Goal: Communication & Community: Answer question/provide support

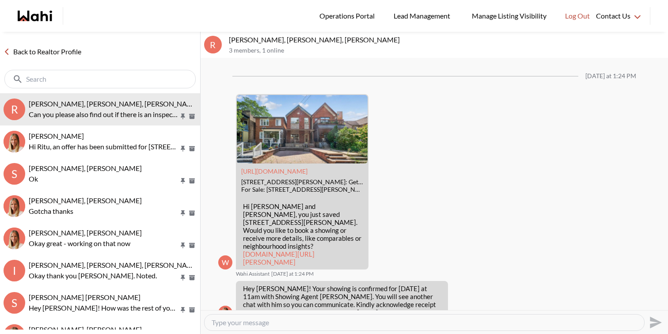
scroll to position [1322, 0]
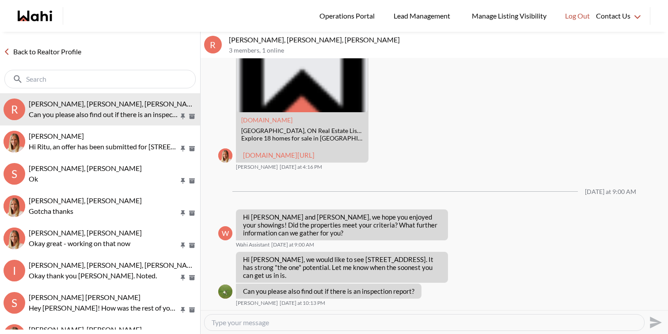
click at [259, 325] on textarea "Type your message" at bounding box center [425, 322] width 426 height 9
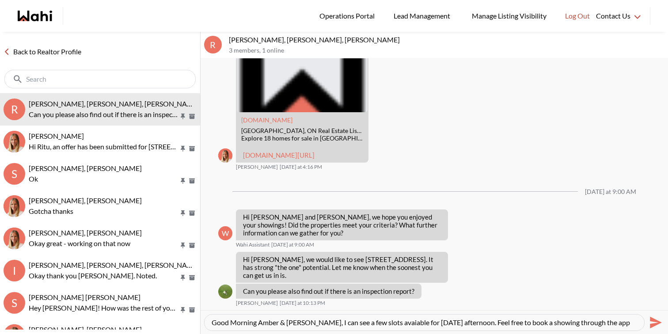
scroll to position [8, 0]
paste textarea "Offers to be reviewed on Monday 15th September at 6pm"
type textarea "Good Morning Amber & Rory, I can see a few slots avaiable for tomorrow afternoo…"
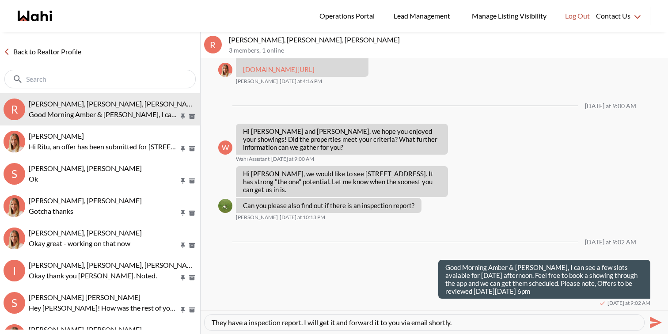
drag, startPoint x: 330, startPoint y: 324, endPoint x: 321, endPoint y: 324, distance: 9.3
click at [321, 324] on textarea "They have a inspection report. I will get it and forward it to you via email sh…" at bounding box center [425, 322] width 426 height 9
click at [491, 324] on textarea "They have a inspection report. I will request it and forward it to you via emai…" at bounding box center [425, 322] width 426 height 9
type textarea "They have a inspection report. I will request it and forward it to you via emai…"
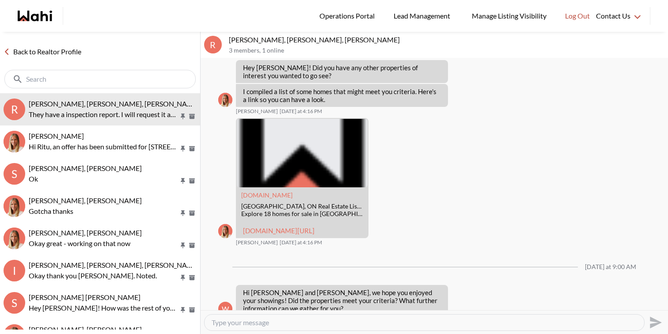
scroll to position [1466, 0]
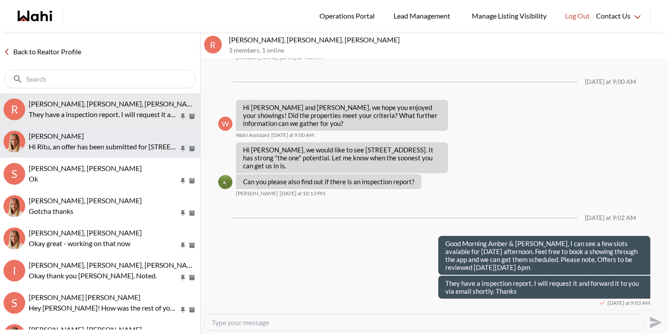
click at [96, 133] on div "Ritu Gill, Michelle" at bounding box center [113, 136] width 168 height 9
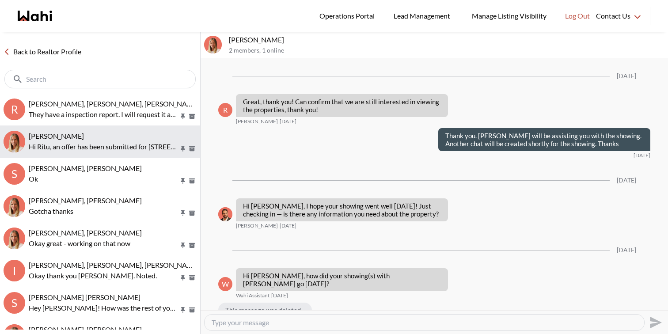
scroll to position [1553, 0]
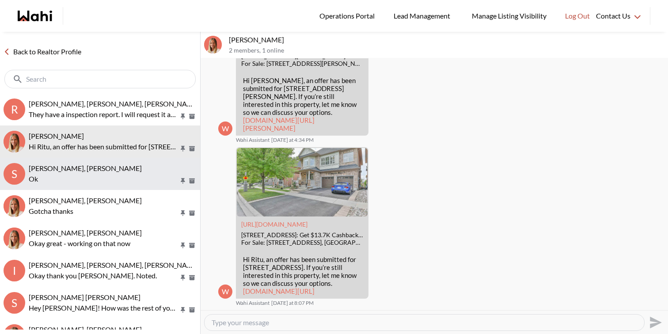
click at [108, 181] on p "Ok" at bounding box center [104, 179] width 150 height 11
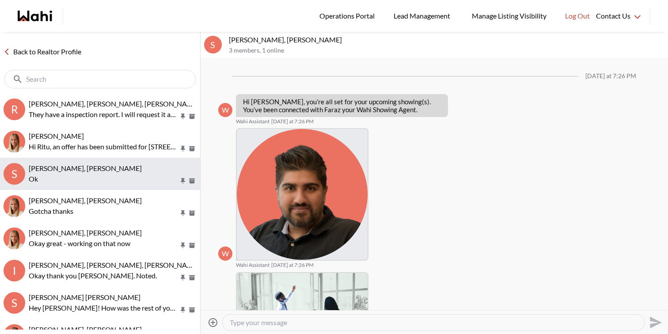
scroll to position [186, 0]
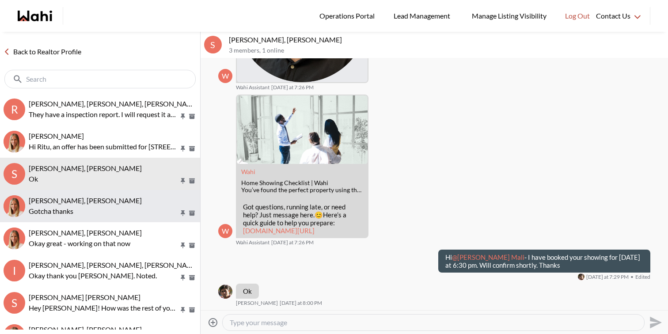
click at [108, 201] on div "[PERSON_NAME], [PERSON_NAME]" at bounding box center [113, 200] width 168 height 9
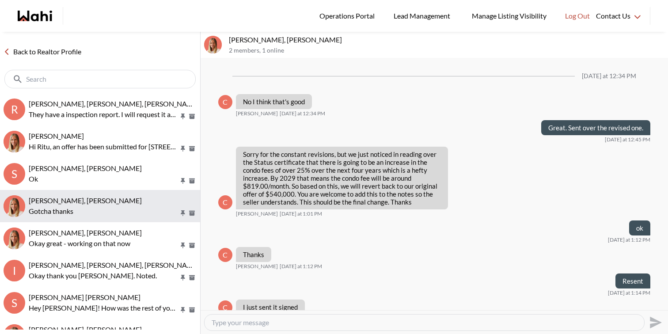
scroll to position [470, 0]
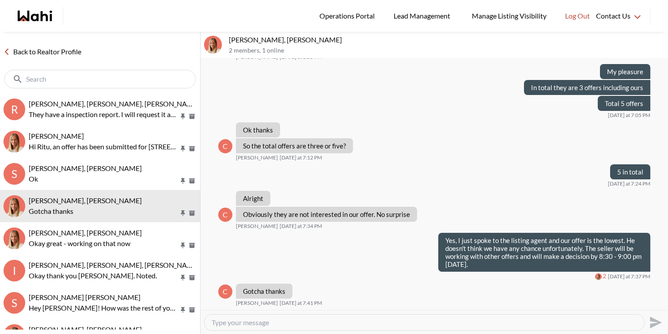
click at [265, 325] on textarea "Type your message" at bounding box center [425, 322] width 426 height 9
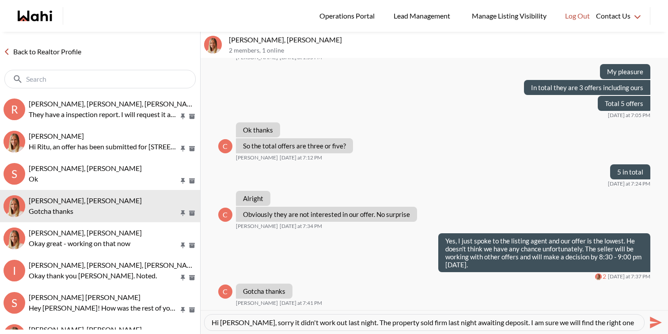
scroll to position [8, 0]
click at [270, 324] on textarea "Hi Cheryl, sorry it didn't work out last night. The property sold firm last nig…" at bounding box center [425, 322] width 426 height 9
drag, startPoint x: 336, startPoint y: 322, endPoint x: 304, endPoint y: 324, distance: 32.3
click at [304, 324] on textarea "Hi Cheryl, sorry it didn't work out last night. The property sold firm last nig…" at bounding box center [425, 322] width 426 height 9
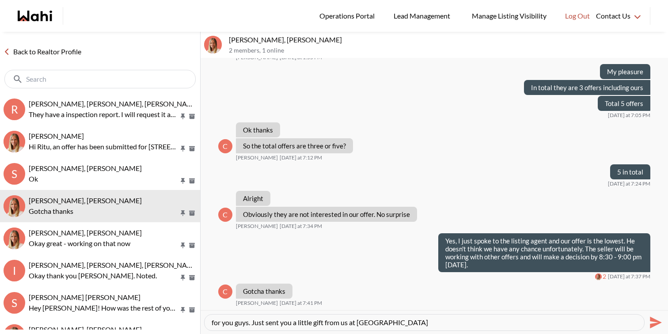
click at [386, 322] on textarea "Hi Cheryl, sorry it didn't work out last night. The property sold firm last nig…" at bounding box center [425, 322] width 426 height 9
type textarea "Hi Cheryl, sorry it didn't work out last night. The property sold firm last nig…"
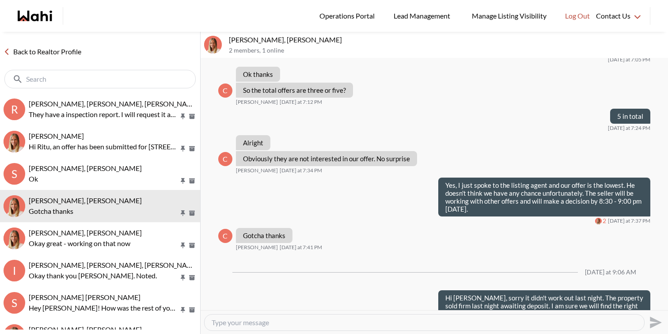
scroll to position [0, 0]
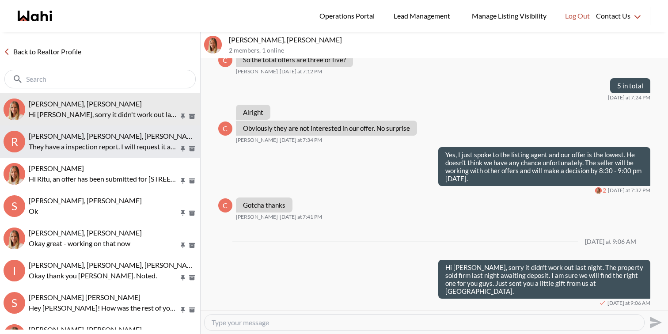
click at [114, 143] on p "They have a inspection report. I will request it and forward it to you via emai…" at bounding box center [104, 146] width 150 height 11
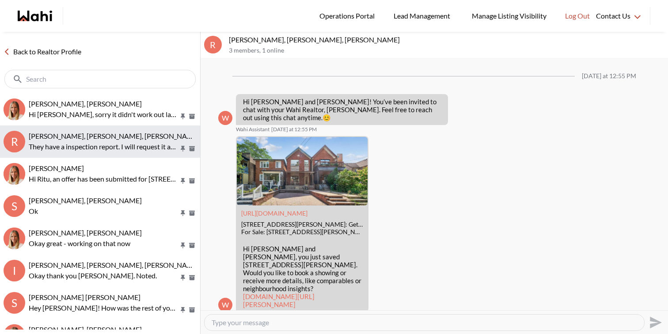
scroll to position [1466, 0]
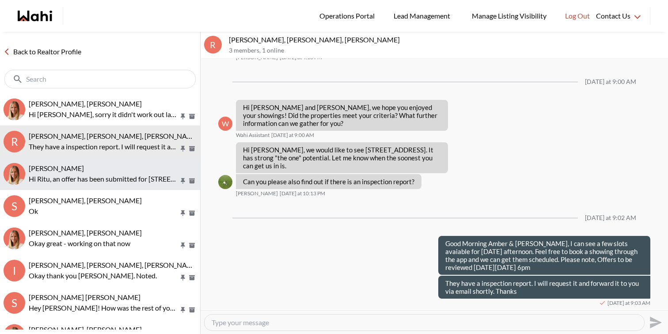
click at [116, 184] on button "Ritu Gill, Michelle Hi Ritu, an offer has been submitted for 30 Sunnyridge Ave,…" at bounding box center [100, 174] width 200 height 32
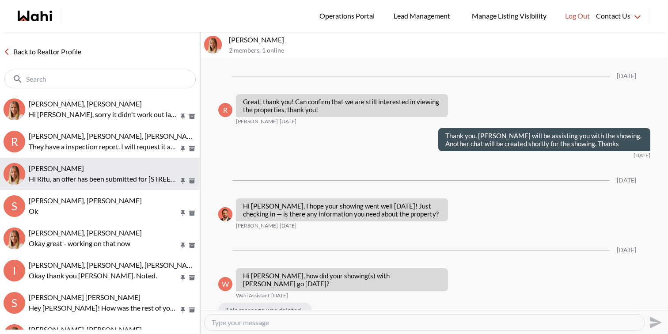
scroll to position [1553, 0]
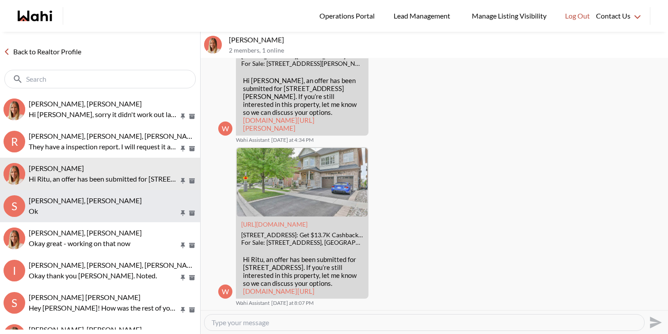
click at [117, 203] on span "[PERSON_NAME], [PERSON_NAME]" at bounding box center [85, 200] width 113 height 8
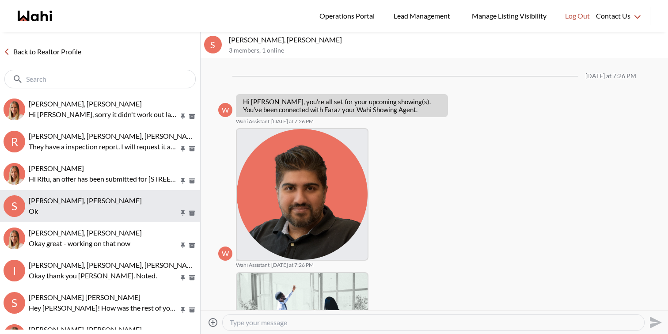
scroll to position [186, 0]
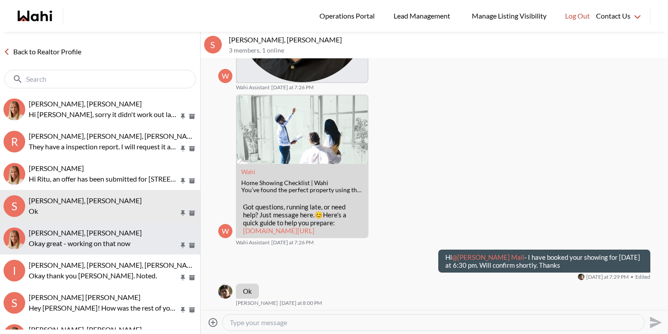
click at [118, 229] on div "Sachinkumar Mali, Michelle" at bounding box center [113, 233] width 168 height 9
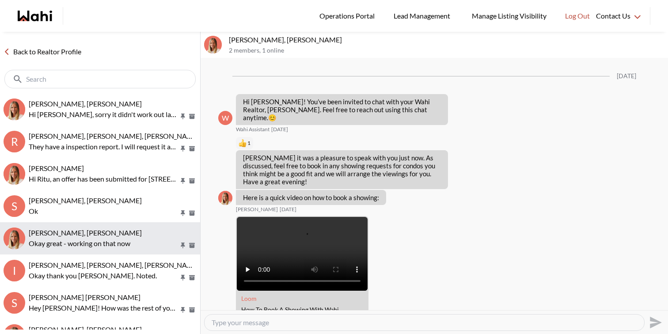
scroll to position [700, 0]
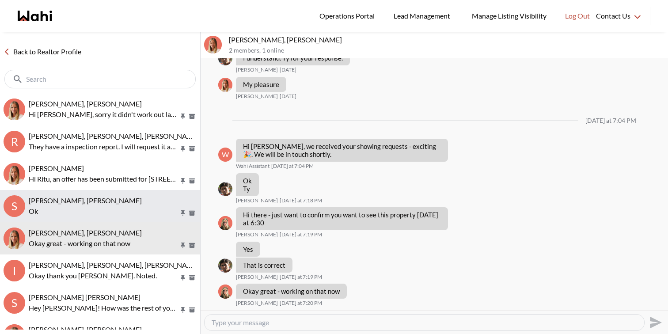
click at [123, 206] on p "Ok" at bounding box center [104, 211] width 150 height 11
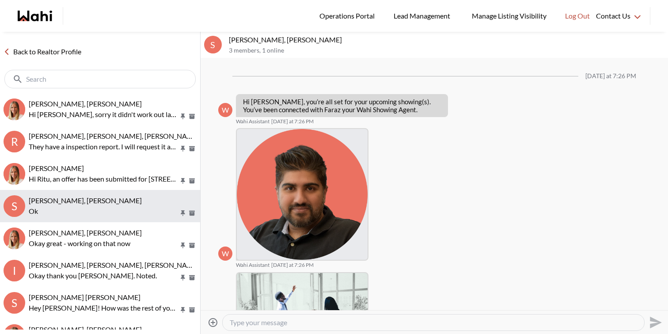
scroll to position [186, 0]
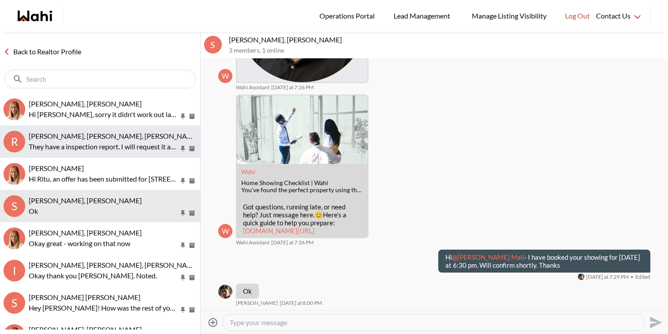
click at [115, 133] on span "Rory Fairweather, Amber F, Michelle" at bounding box center [114, 136] width 171 height 8
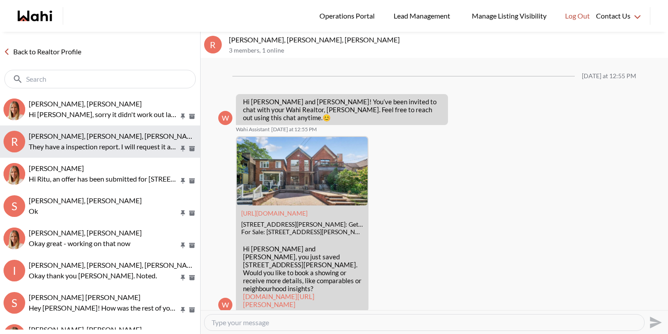
scroll to position [1466, 0]
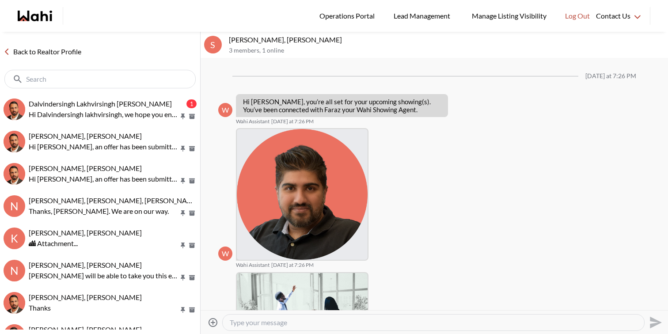
scroll to position [186, 0]
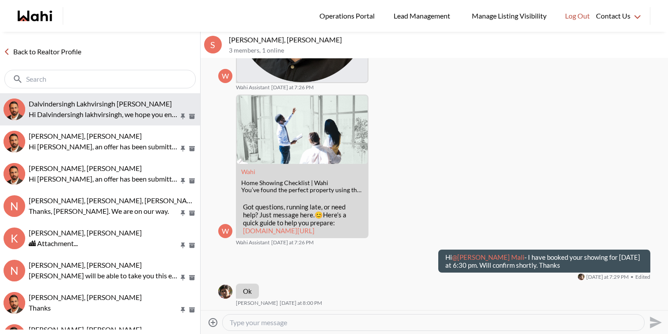
click at [112, 114] on p "Hi Dalvindersingh lakhvirsingh, we hope you enjoyed your showings! Did the prop…" at bounding box center [104, 114] width 150 height 11
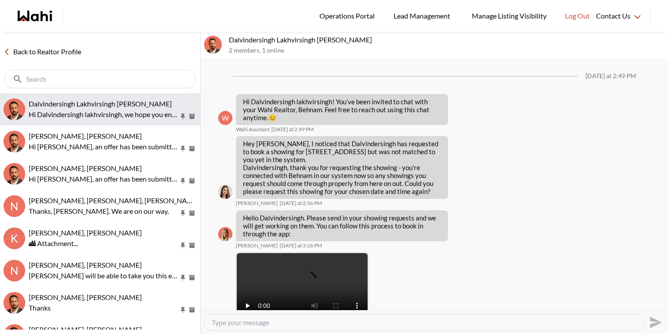
scroll to position [479, 0]
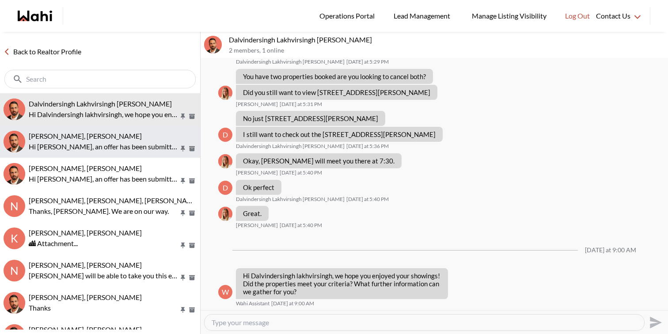
click at [116, 154] on button "Caroline Rouben, Behnam Hi Caroline, an offer has been submitted for 410 Roxton…" at bounding box center [100, 142] width 200 height 32
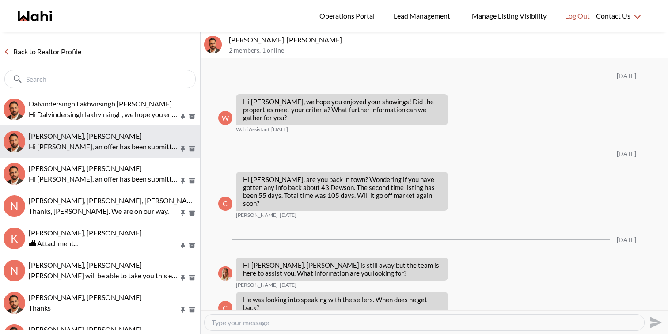
scroll to position [978, 0]
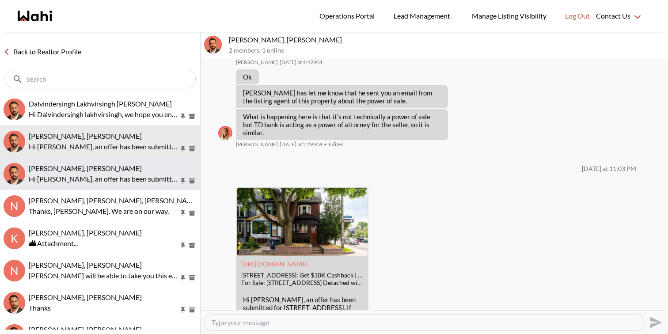
click at [113, 172] on div "khalid Alvi, Behnam Hi Khalid, an offer has been submitted for 552 Farwell Cres…" at bounding box center [113, 174] width 168 height 20
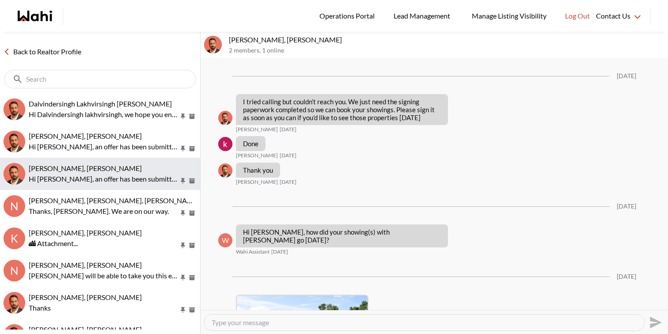
scroll to position [1594, 0]
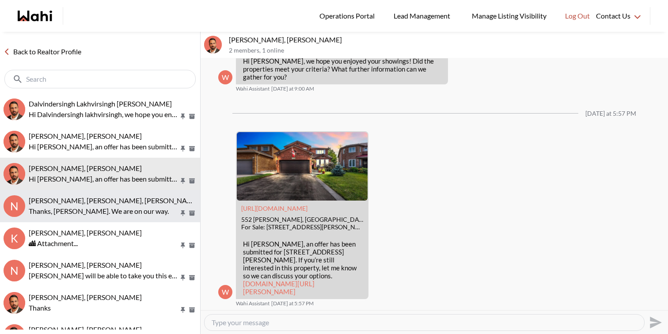
click at [114, 200] on span "Nidhi Singh, Behnam, Paul, Alicia" at bounding box center [114, 200] width 171 height 8
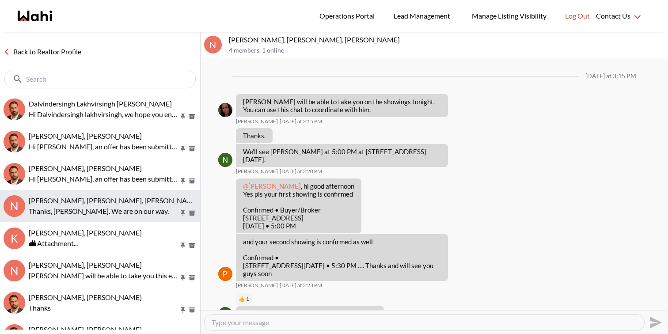
scroll to position [15, 0]
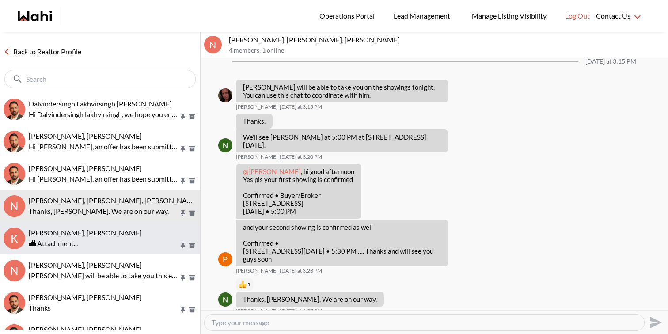
click at [116, 231] on span "khalid Alvi, Gautam, Behnam" at bounding box center [85, 233] width 113 height 8
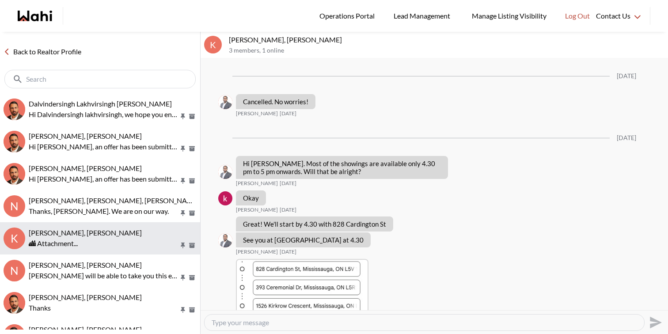
scroll to position [1241, 0]
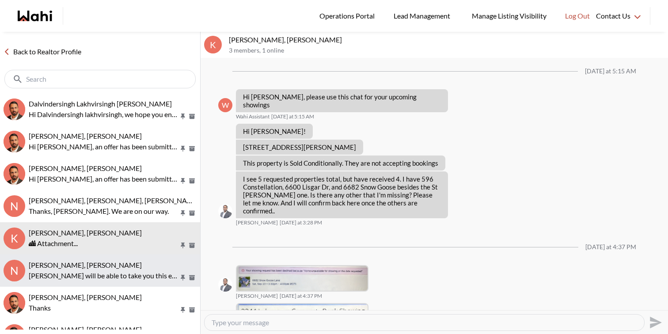
click at [120, 266] on span "Nidhi Singh, Donovan, Behnam" at bounding box center [85, 265] width 113 height 8
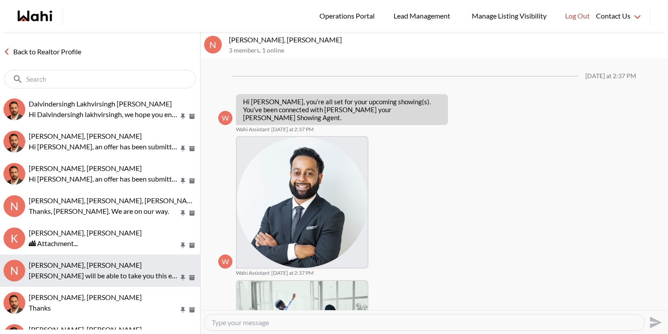
scroll to position [311, 0]
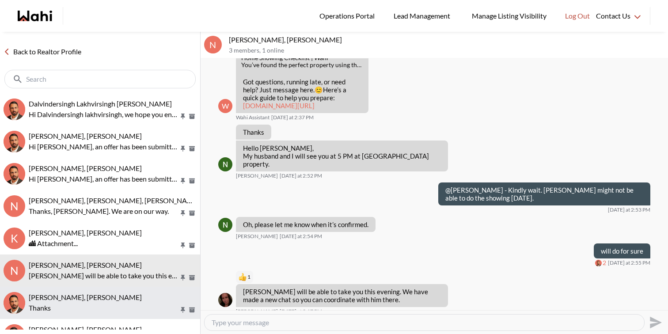
click at [126, 297] on div "Suzie Persaud, Behnam" at bounding box center [113, 297] width 168 height 9
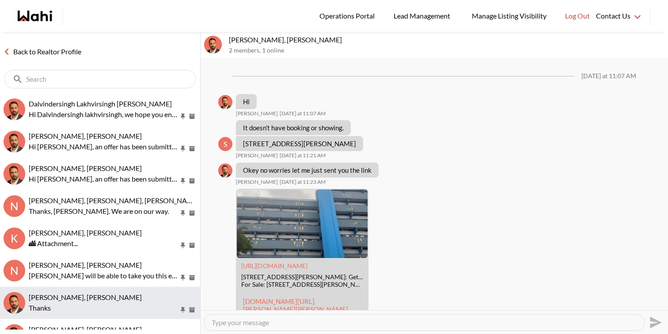
scroll to position [1491, 0]
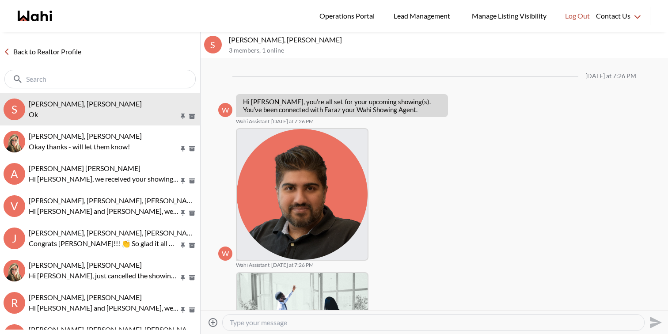
scroll to position [186, 0]
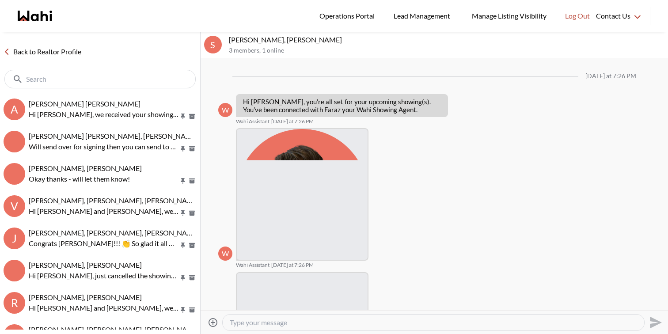
scroll to position [186, 0]
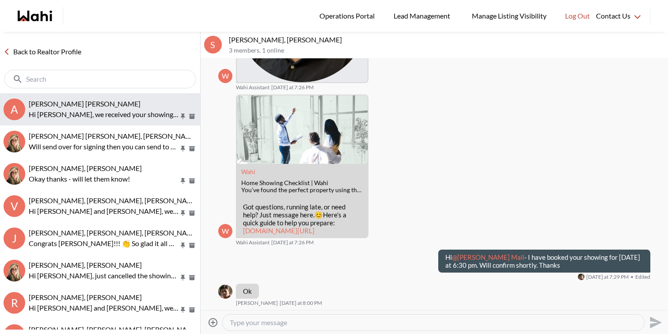
click at [101, 111] on p "Hi Abdul nafi, we received your showing requests - exciting 🎉 . We will be in t…" at bounding box center [104, 114] width 150 height 11
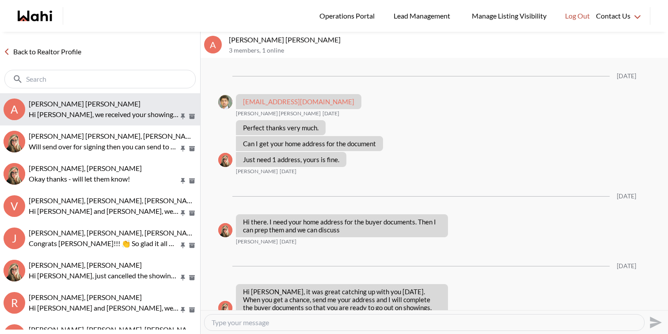
scroll to position [1056, 0]
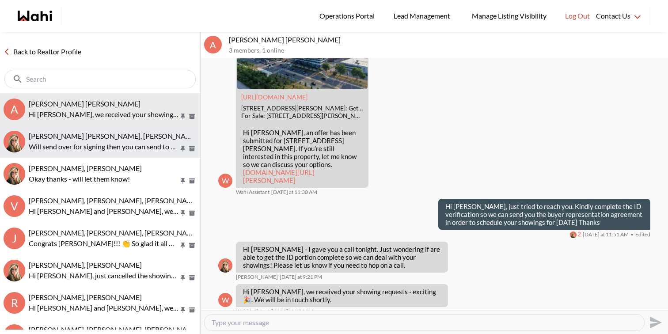
click at [106, 145] on p "Will send over for signing then you can send to your lawyer." at bounding box center [104, 146] width 150 height 11
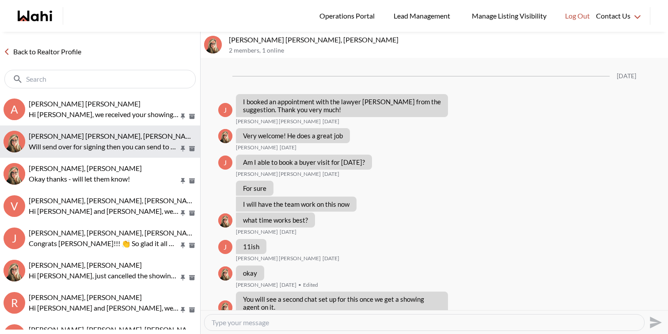
scroll to position [667, 0]
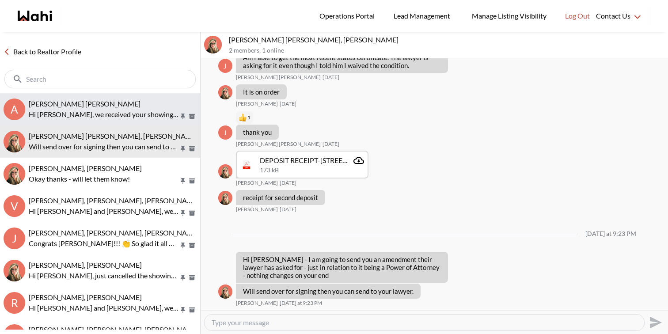
click at [118, 118] on p "Hi [PERSON_NAME], we received your showing requests - exciting 🎉 . We will be i…" at bounding box center [104, 114] width 150 height 11
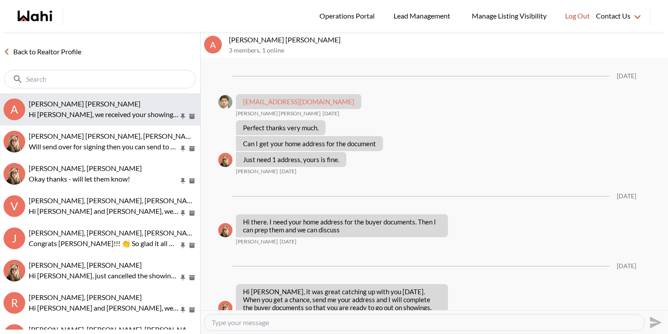
scroll to position [1056, 0]
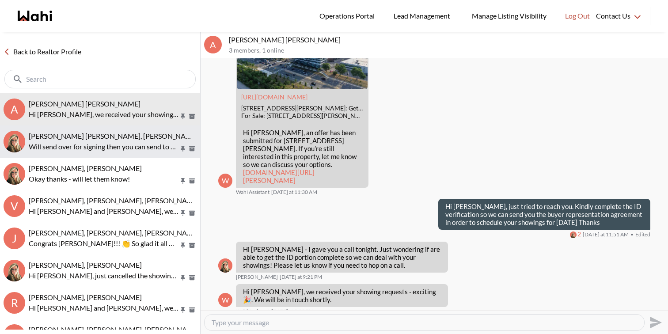
click at [117, 146] on p "Will send over for signing then you can send to your lawyer." at bounding box center [104, 146] width 150 height 11
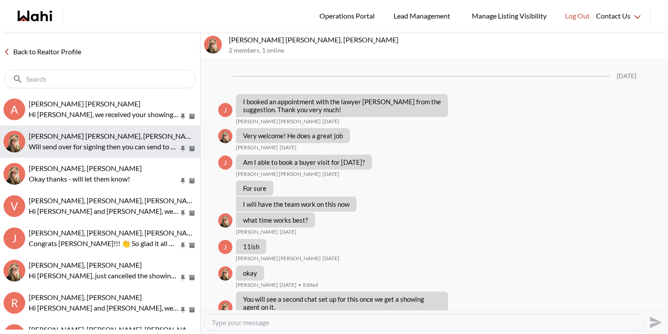
scroll to position [667, 0]
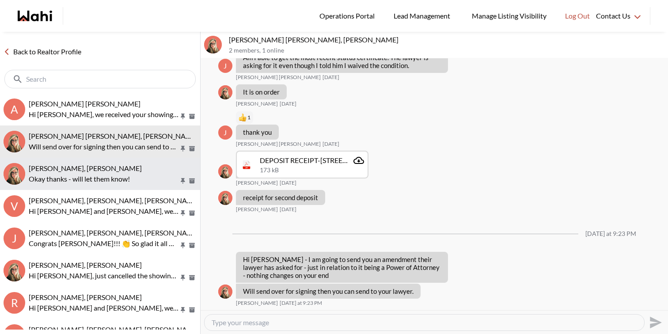
click at [109, 176] on p "Okay thanks - will let them know!" at bounding box center [104, 179] width 150 height 11
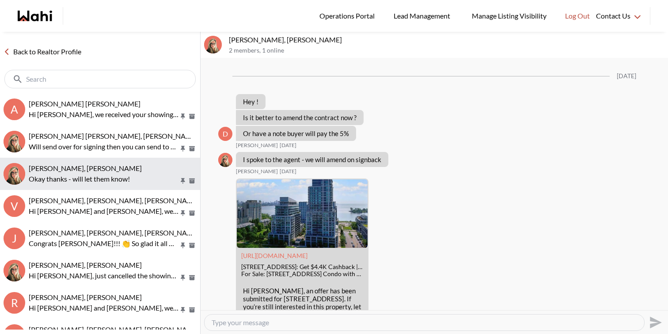
scroll to position [1473, 0]
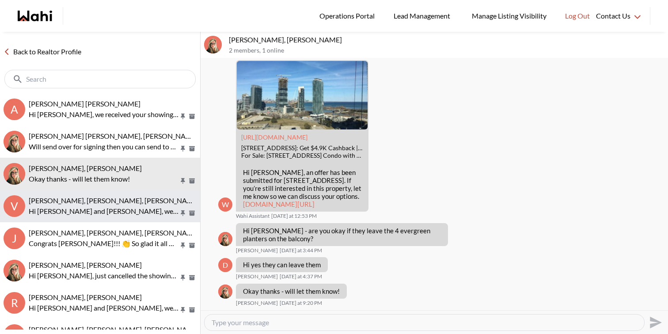
click at [107, 206] on p "Hi Victoria and Dylan, we hope you enjoyed your showings! Did the properties me…" at bounding box center [104, 211] width 150 height 11
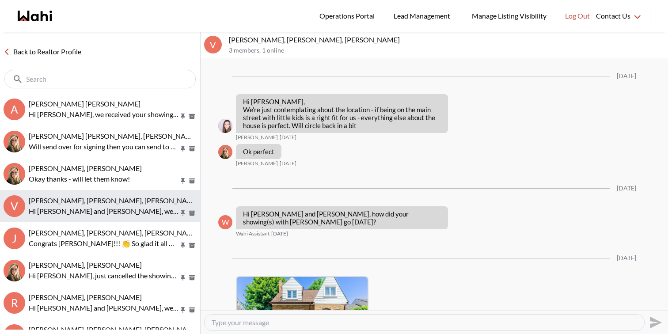
scroll to position [1192, 0]
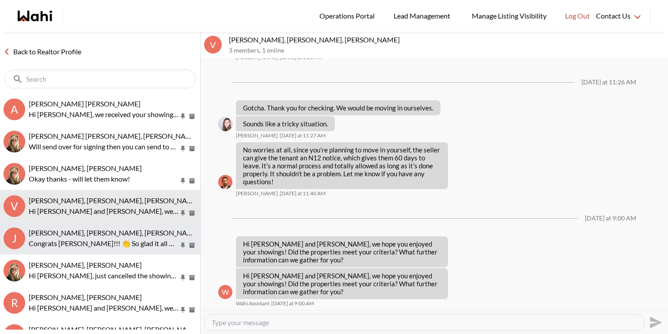
click at [109, 242] on p "Congrats [PERSON_NAME]!!! 👏 So glad it all worked out. Enjoy your new home." at bounding box center [104, 243] width 150 height 11
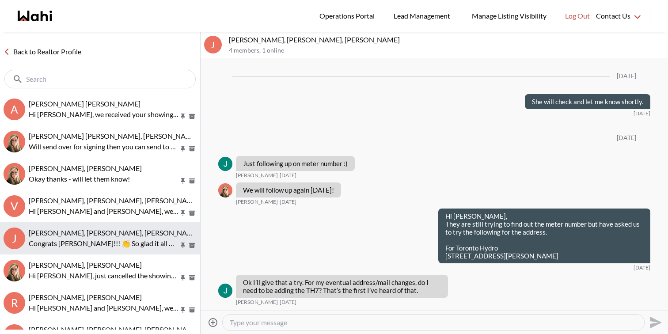
scroll to position [1373, 0]
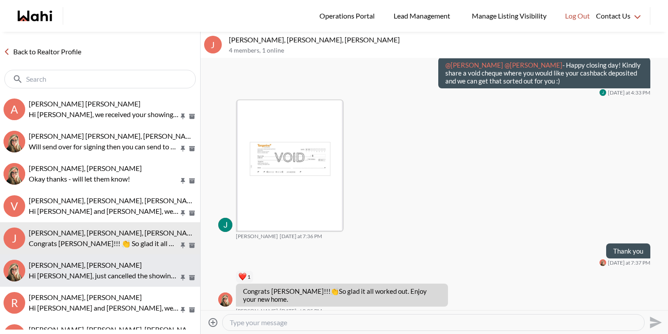
click at [108, 274] on p "Hi [PERSON_NAME], just cancelled the showing for [DATE] as requested. Totally u…" at bounding box center [104, 276] width 150 height 11
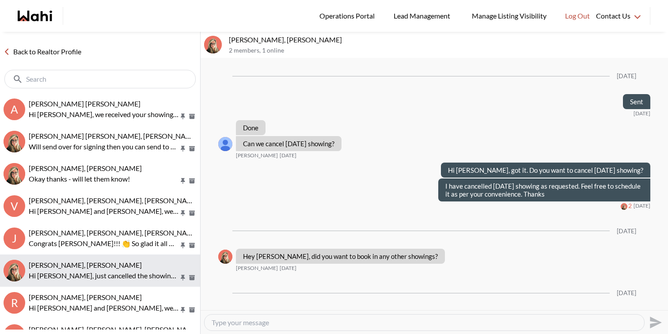
scroll to position [1364, 0]
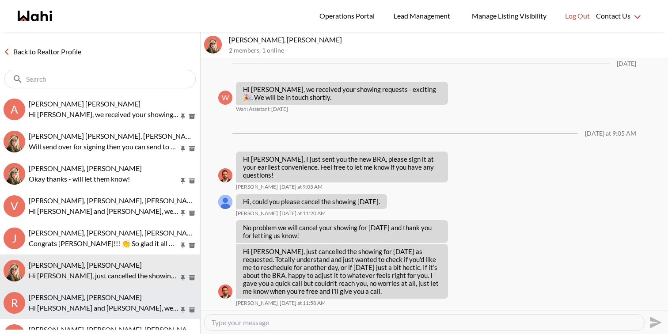
click at [106, 301] on span "[PERSON_NAME], [PERSON_NAME]" at bounding box center [85, 297] width 113 height 8
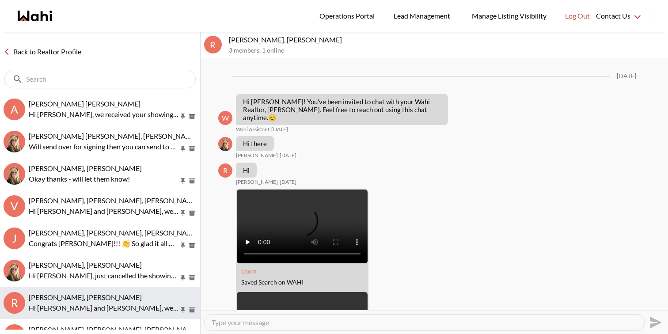
scroll to position [959, 0]
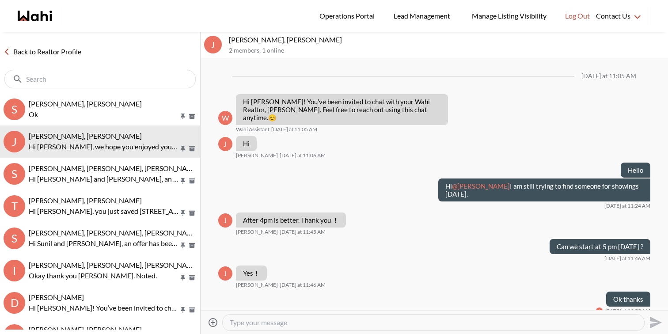
scroll to position [128, 0]
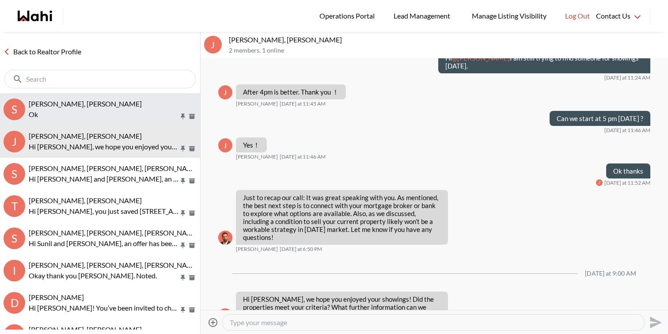
click at [128, 105] on span "[PERSON_NAME], [PERSON_NAME]" at bounding box center [85, 103] width 113 height 8
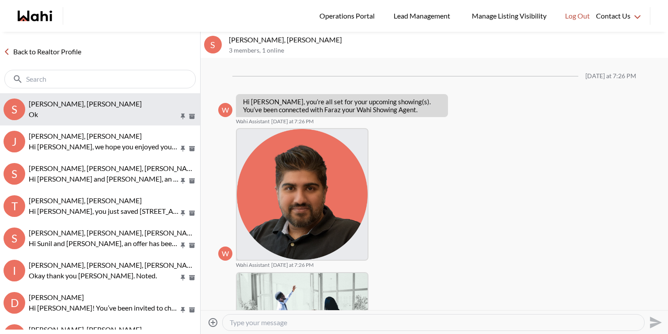
scroll to position [186, 0]
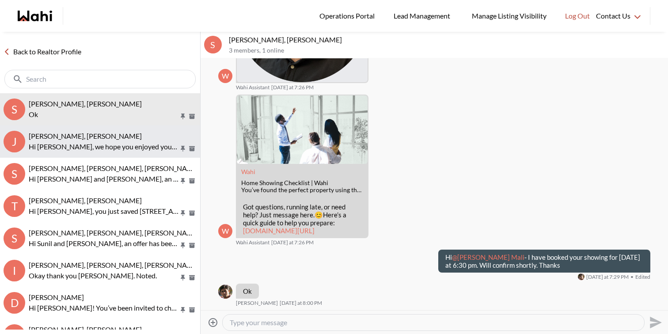
click at [118, 137] on div "julie kim, Faraz" at bounding box center [113, 136] width 168 height 9
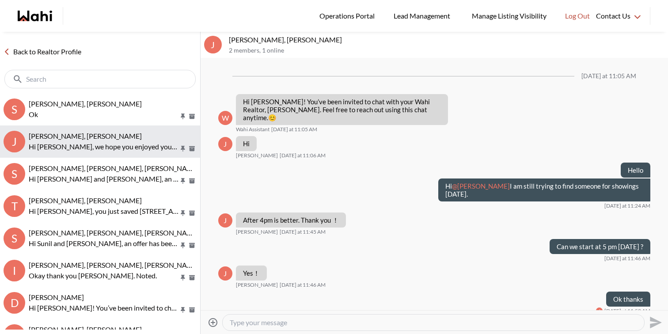
scroll to position [128, 0]
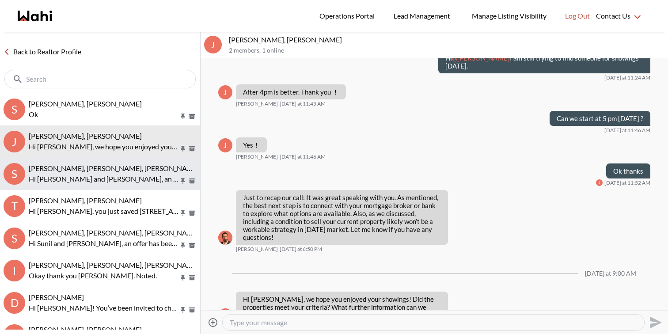
click at [118, 172] on span "Stannette Lindsay, Rajesh Kumar, Faraz" at bounding box center [114, 168] width 171 height 8
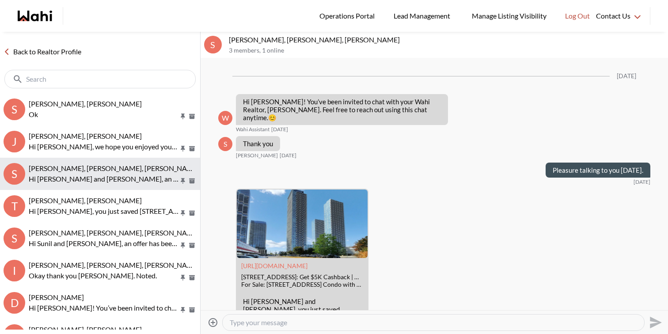
scroll to position [1489, 0]
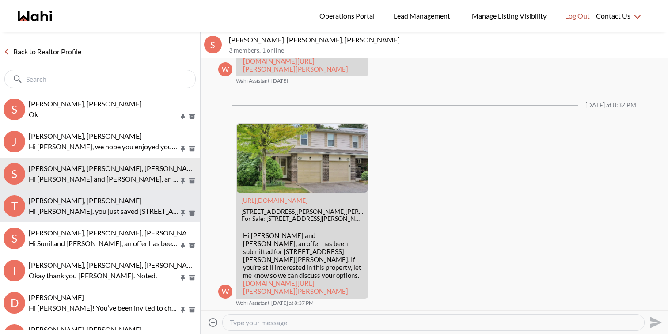
click at [128, 196] on div "Troy Hunte, Faraz" at bounding box center [113, 200] width 168 height 9
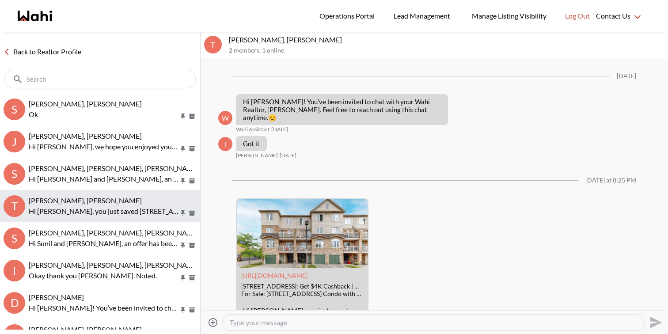
scroll to position [67, 0]
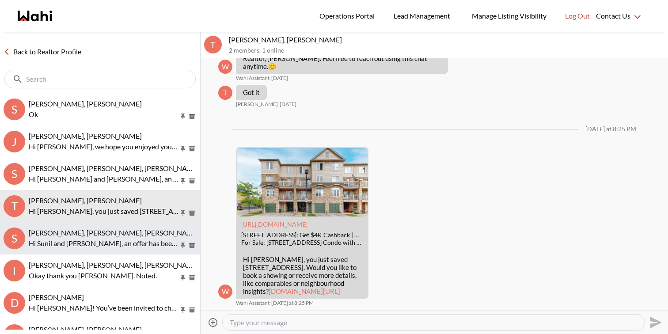
click at [133, 233] on span "Sunil Murali, Ana Rodriguez, Faraz" at bounding box center [114, 233] width 171 height 8
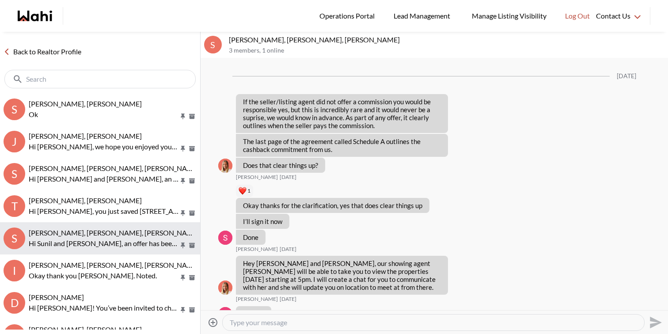
scroll to position [1592, 0]
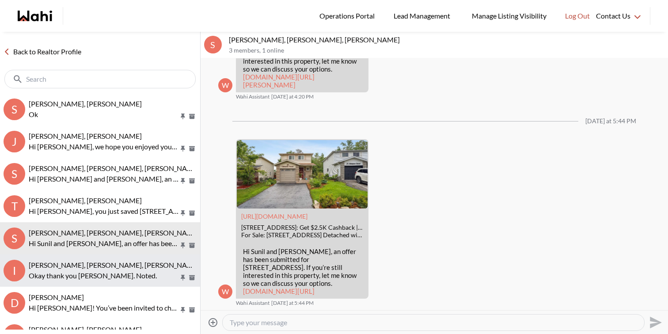
click at [128, 269] on span "[PERSON_NAME], [PERSON_NAME], [PERSON_NAME], [PERSON_NAME]" at bounding box center [143, 265] width 229 height 8
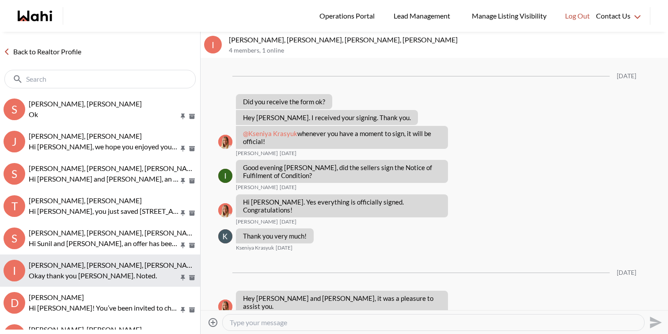
scroll to position [969, 0]
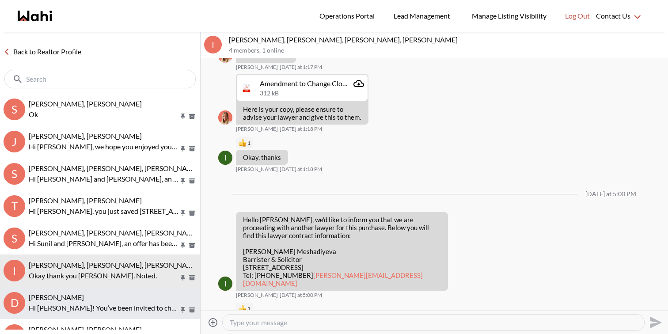
click at [130, 310] on p "Hi Dev! You’ve been invited to chat with your Wahi Realtor, Faraz. Feel free to…" at bounding box center [104, 308] width 150 height 11
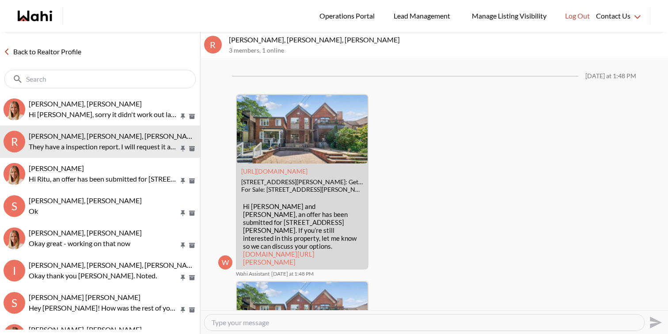
scroll to position [1160, 0]
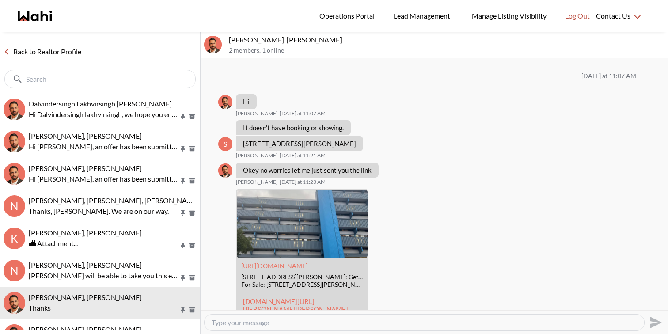
scroll to position [1491, 0]
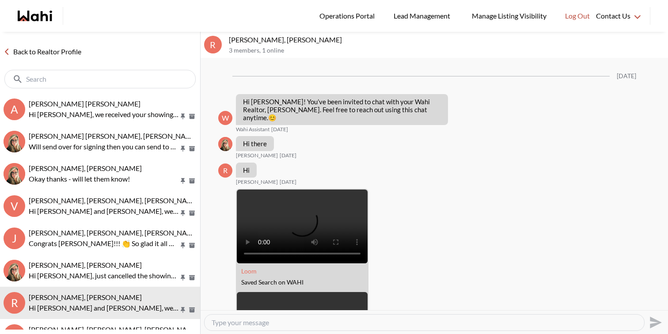
scroll to position [959, 0]
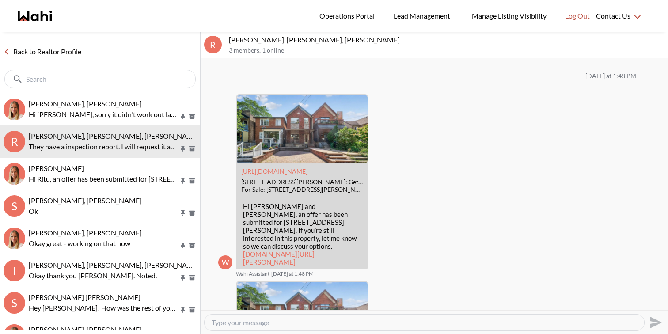
scroll to position [1160, 0]
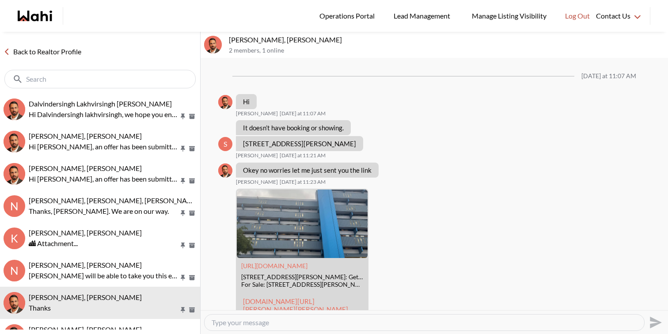
scroll to position [1491, 0]
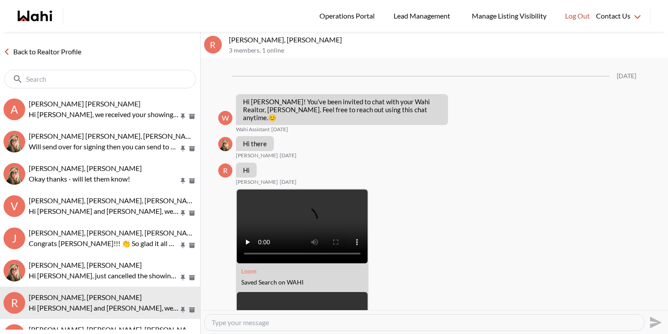
scroll to position [959, 0]
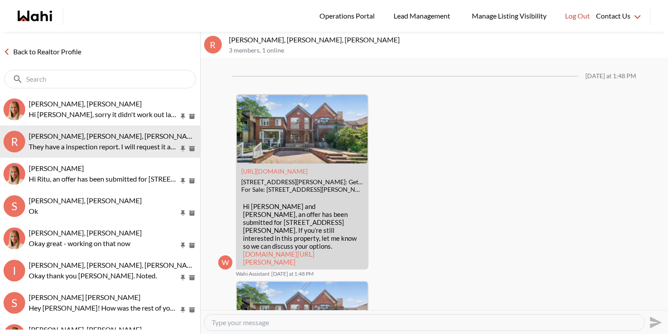
scroll to position [1160, 0]
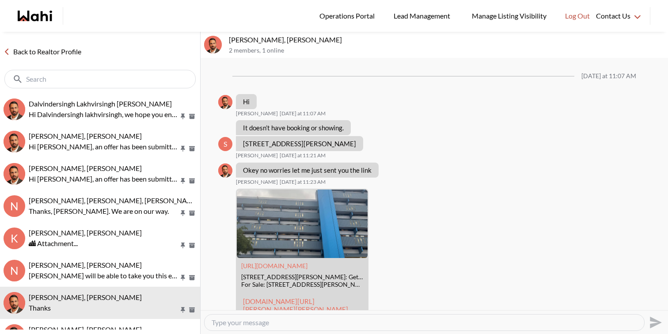
scroll to position [1491, 0]
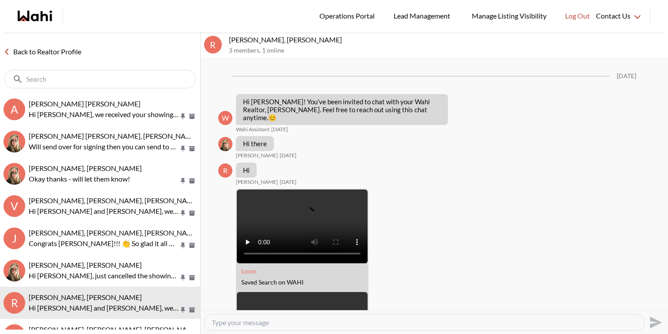
scroll to position [959, 0]
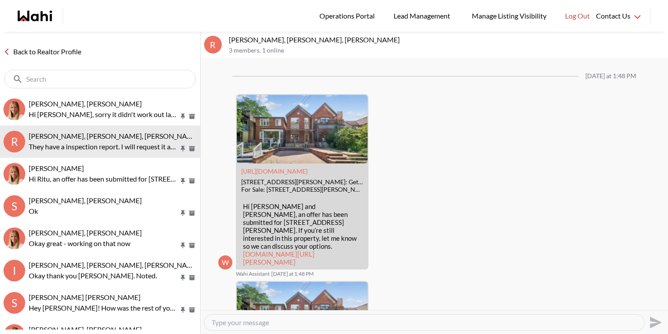
scroll to position [1160, 0]
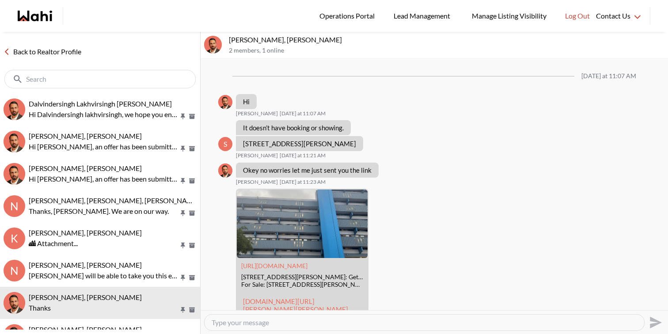
scroll to position [1491, 0]
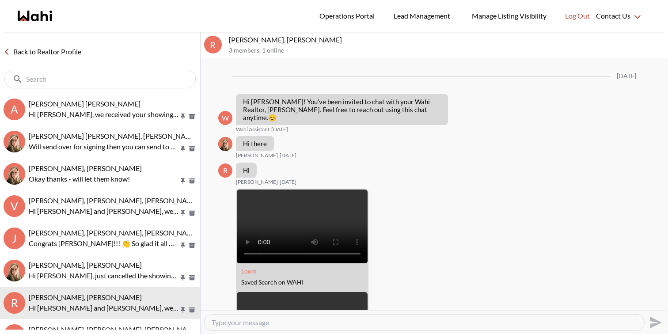
scroll to position [959, 0]
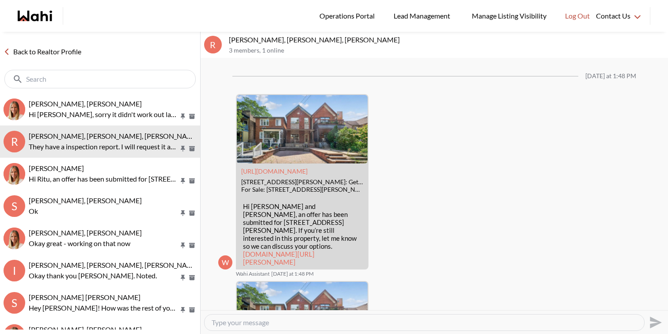
scroll to position [1160, 0]
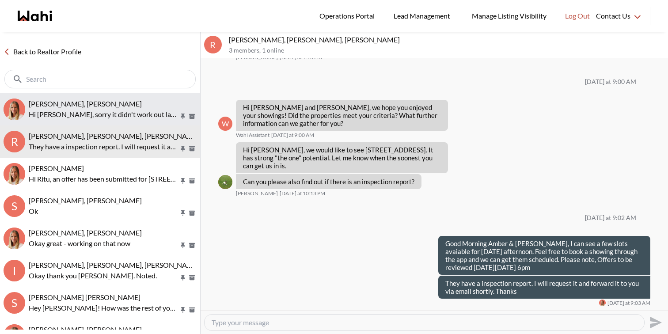
click at [118, 108] on div "[PERSON_NAME], [PERSON_NAME] [PERSON_NAME], sorry it didn't work out last night…" at bounding box center [113, 109] width 168 height 20
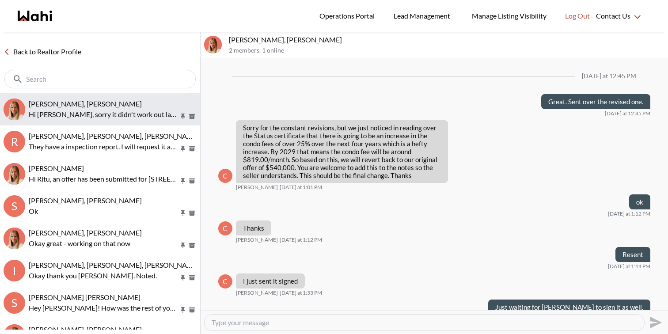
scroll to position [521, 0]
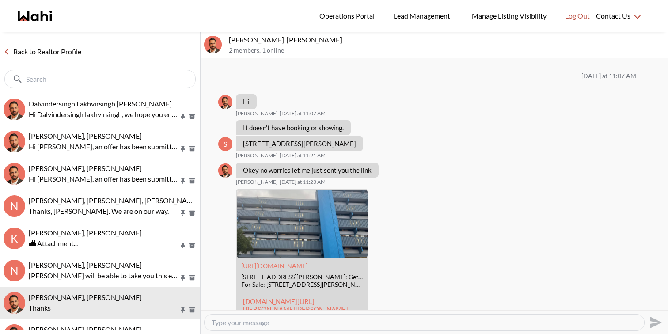
scroll to position [1491, 0]
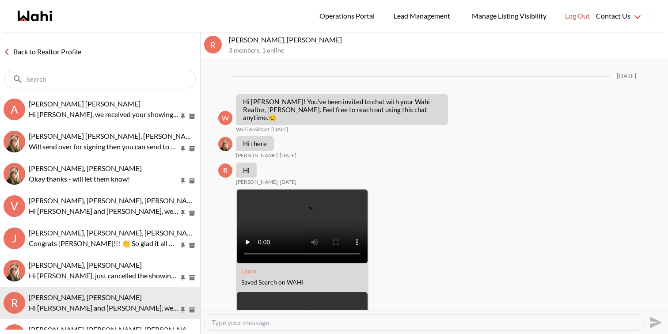
scroll to position [959, 0]
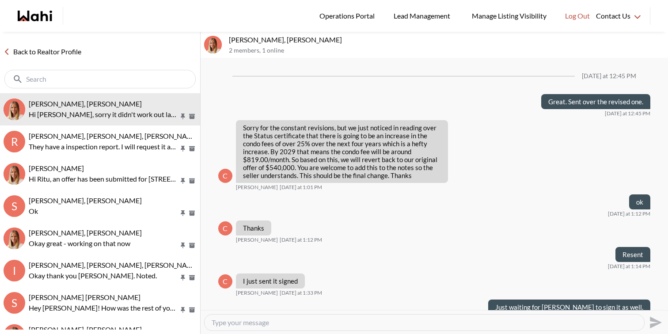
scroll to position [521, 0]
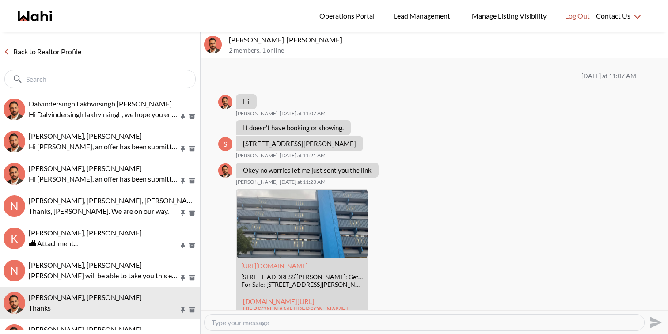
scroll to position [1491, 0]
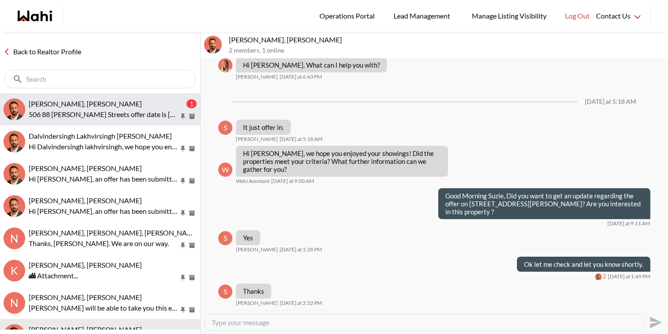
click at [109, 102] on div "Josh Hortaleza, Behnam" at bounding box center [107, 103] width 156 height 9
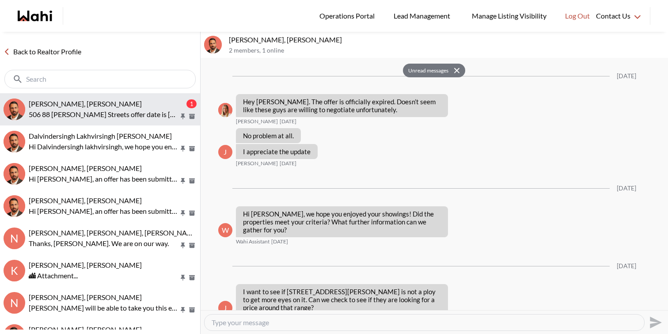
scroll to position [929, 0]
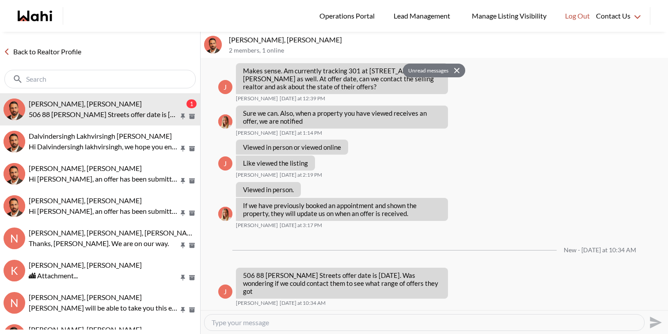
click at [285, 320] on textarea "Type your message" at bounding box center [425, 322] width 426 height 9
drag, startPoint x: 310, startPoint y: 285, endPoint x: 240, endPoint y: 285, distance: 70.3
click at [240, 285] on div "506 88 Charles Streets offer date is today. Was wondering if we could contact t…" at bounding box center [342, 283] width 212 height 31
copy p "506 88 Charles Streets"
click at [259, 322] on textarea "Hi Josh," at bounding box center [425, 322] width 426 height 9
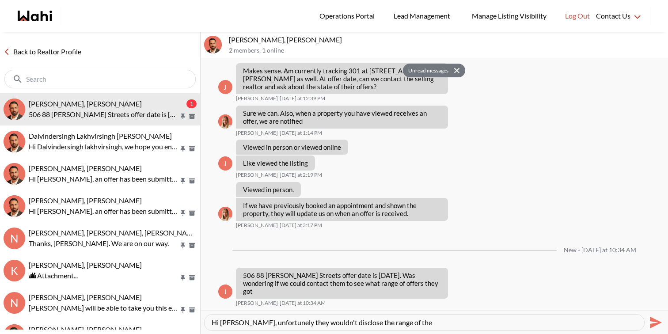
click at [355, 322] on textarea "Hi Josh, unfortunely they wouldn't disclose the range of the" at bounding box center [425, 322] width 426 height 9
click at [438, 328] on div "Hi Josh, unfortunely they wouldn't disclose the price range of the" at bounding box center [425, 323] width 440 height 16
click at [437, 324] on textarea "Hi Josh, unfortunely they wouldn't disclose the price range of the" at bounding box center [425, 322] width 426 height 9
type textarea "Hi Josh, unfortunately they wouldn't disclose the price range of the offers. We…"
click at [656, 323] on icon "Send" at bounding box center [656, 323] width 12 height 12
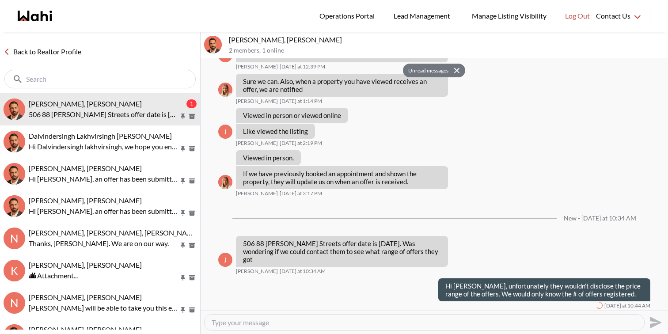
scroll to position [963, 0]
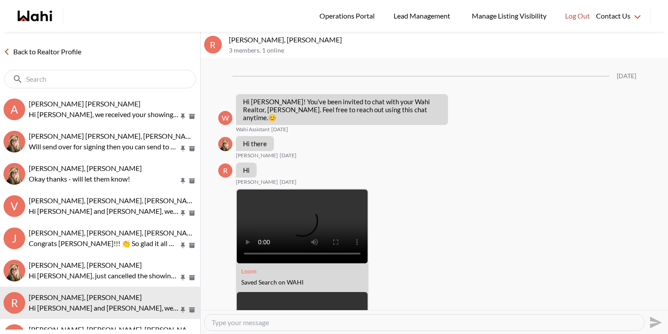
scroll to position [959, 0]
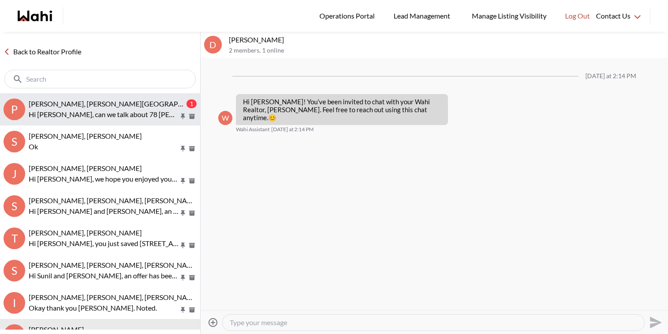
click at [118, 106] on span "[PERSON_NAME], [PERSON_NAME][GEOGRAPHIC_DATA]" at bounding box center [121, 103] width 185 height 8
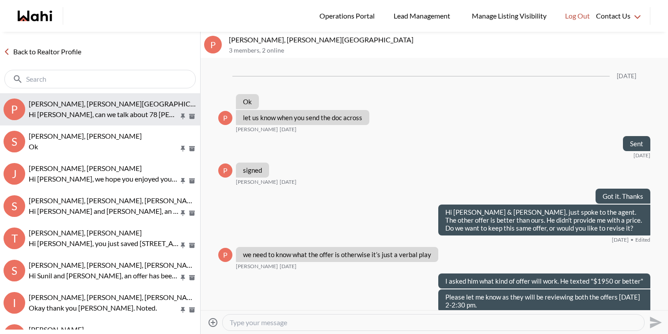
scroll to position [1225, 0]
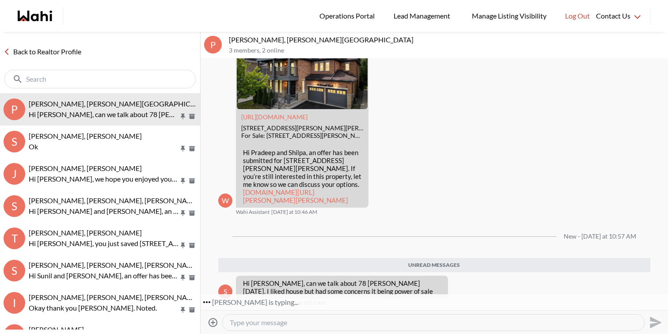
click at [278, 195] on link "[DOMAIN_NAME][URL][PERSON_NAME][PERSON_NAME]" at bounding box center [295, 196] width 105 height 16
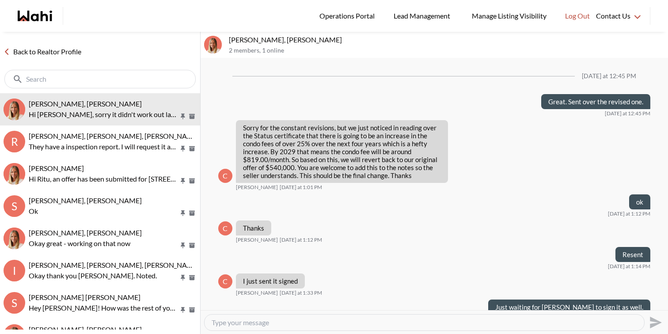
scroll to position [521, 0]
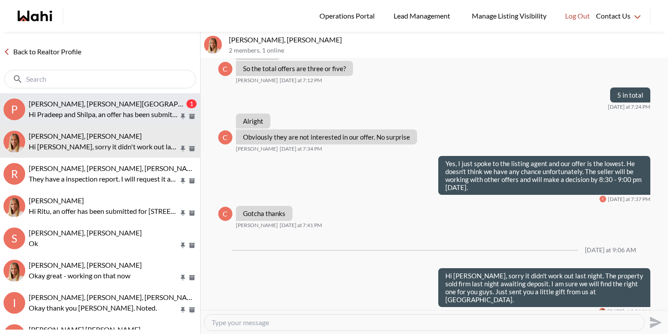
click at [99, 101] on span "[PERSON_NAME], [PERSON_NAME][GEOGRAPHIC_DATA]" at bounding box center [121, 103] width 185 height 8
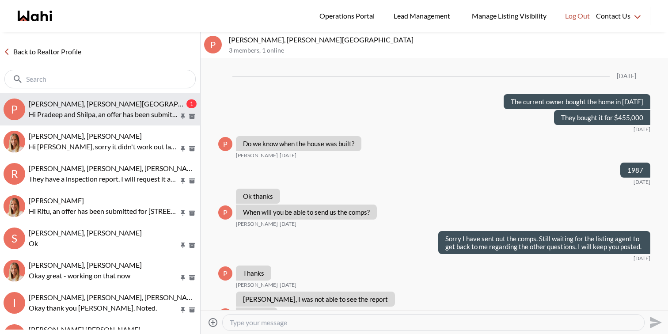
scroll to position [4794, 0]
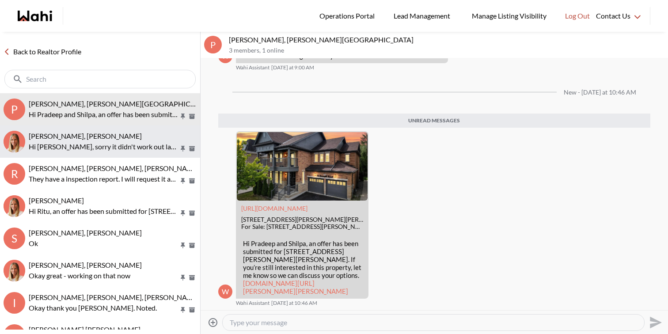
click at [28, 126] on button "Cheryl Zanetti, Michelle Hi Cheryl, sorry it didn't work out last night. The pr…" at bounding box center [100, 142] width 200 height 32
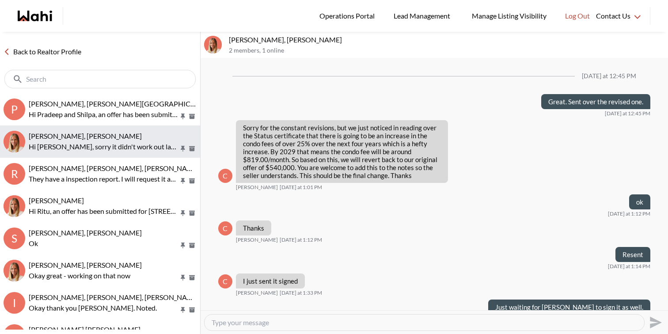
scroll to position [521, 0]
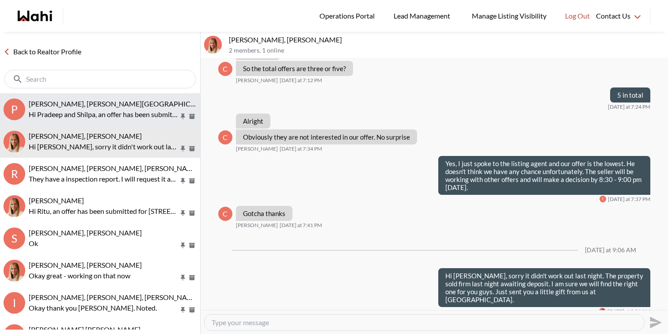
click at [56, 112] on p "Hi Pradeep and Shilpa, an offer has been submitted for 78 Boswell Rd, Markham, …" at bounding box center [104, 114] width 150 height 11
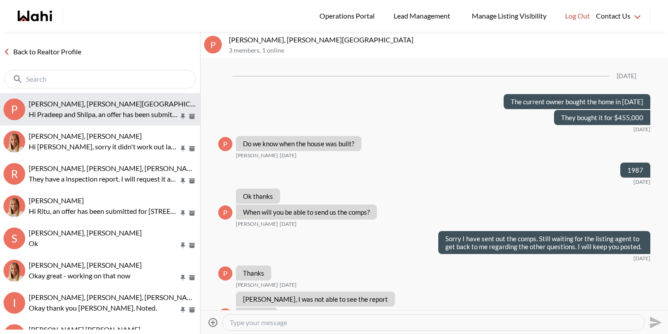
scroll to position [4773, 0]
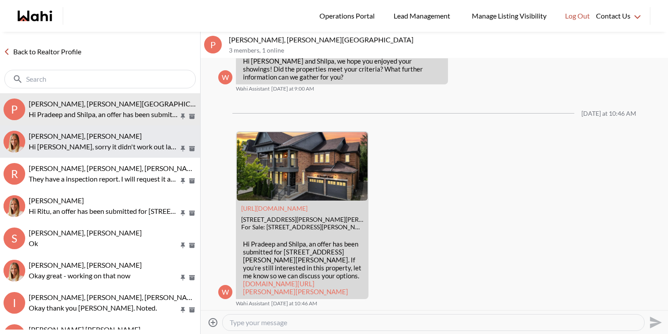
click at [60, 132] on span "Cheryl Zanetti, Michelle" at bounding box center [85, 136] width 113 height 8
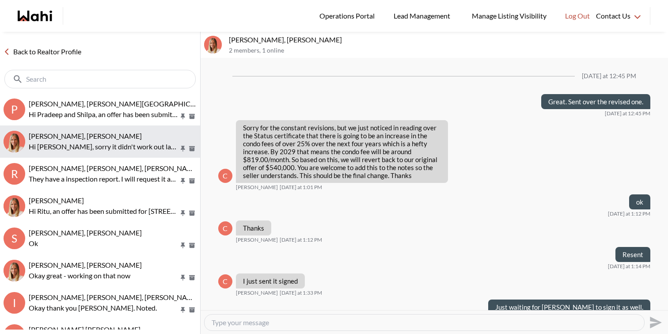
scroll to position [521, 0]
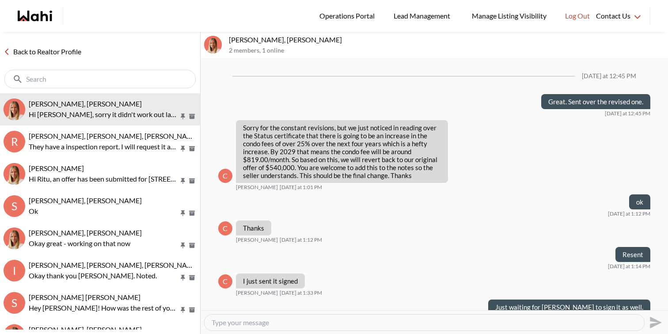
scroll to position [521, 0]
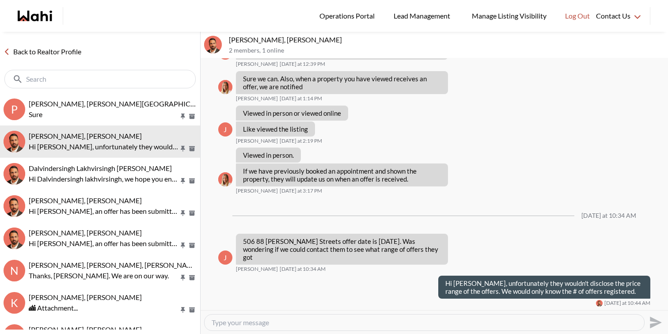
scroll to position [912, 0]
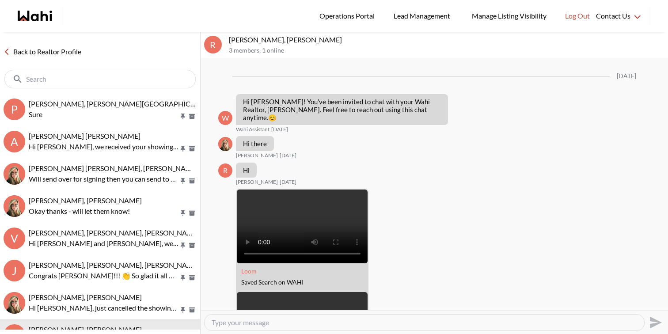
scroll to position [959, 0]
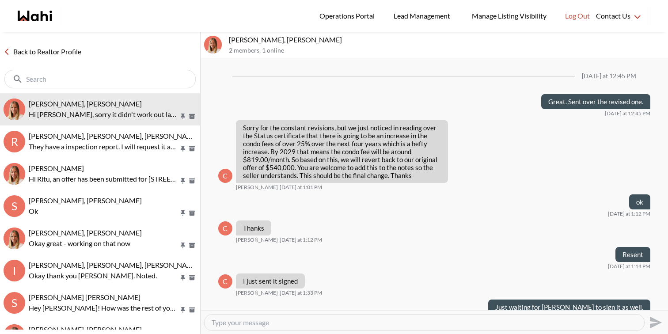
scroll to position [521, 0]
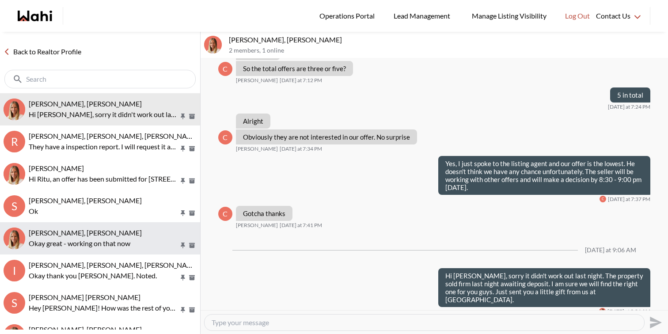
click at [122, 240] on p "Okay great - working on that now" at bounding box center [104, 243] width 150 height 11
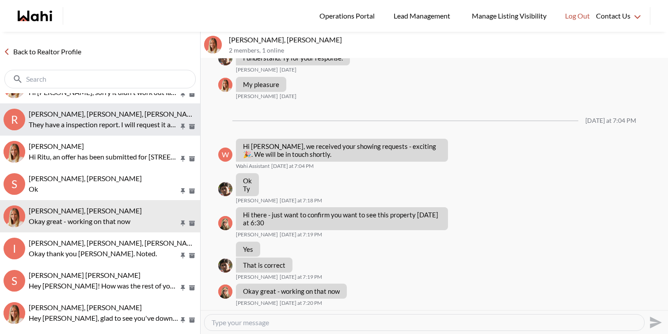
scroll to position [26, 0]
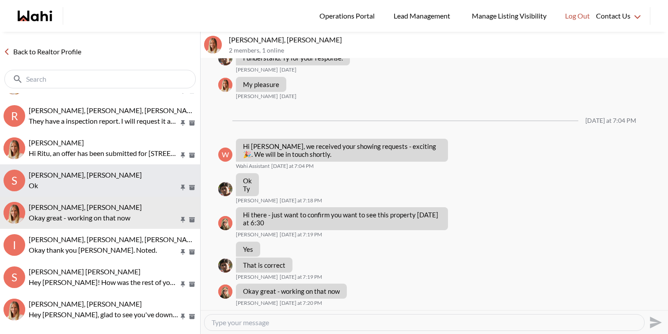
click at [120, 171] on span "Sachinkumar Mali, Faraz, Michelle" at bounding box center [85, 175] width 113 height 8
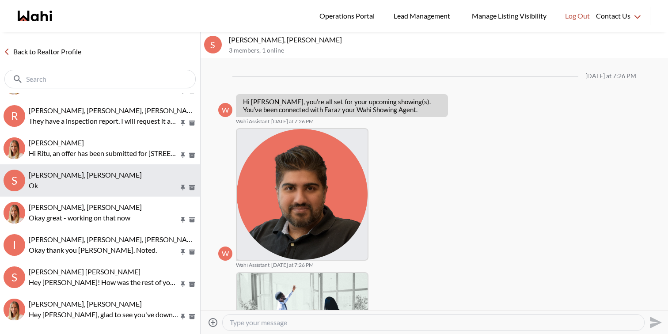
scroll to position [186, 0]
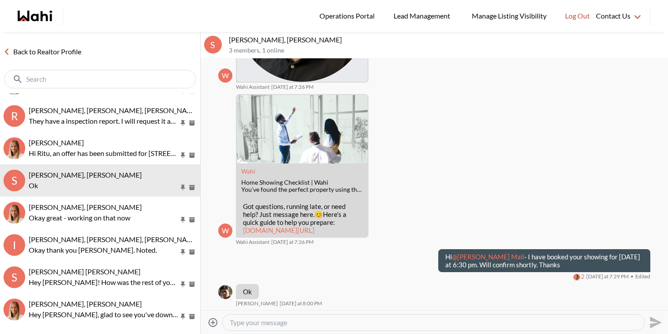
click at [293, 324] on textarea "Type your message" at bounding box center [434, 322] width 408 height 9
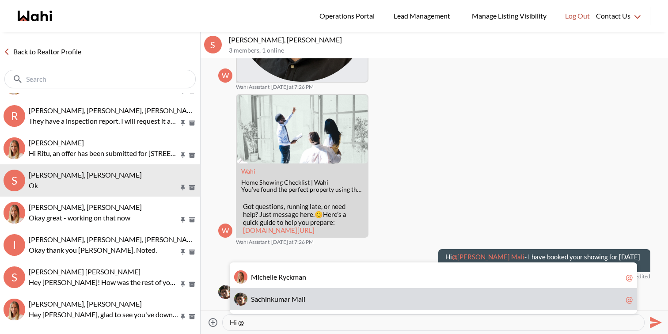
click at [278, 302] on span "u" at bounding box center [277, 299] width 4 height 8
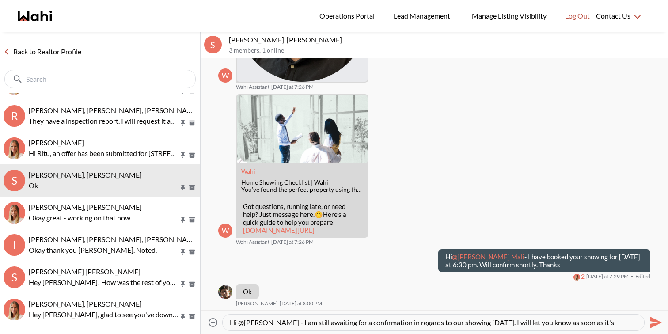
scroll to position [8, 0]
click at [253, 324] on textarea "Hi @Sachinkumar Mali - I am still awaiting for a confirmation in regards to our…" at bounding box center [434, 322] width 408 height 9
click at [272, 323] on textarea "Hi @Sachinkumar Mali - I am still awaiting for a confirmation in regards to our…" at bounding box center [434, 322] width 408 height 9
click at [333, 325] on textarea "Hi @[PERSON_NAME] - I am still awaiting for a confirmation in regards to our sh…" at bounding box center [434, 322] width 408 height 9
type textarea "Hi @[PERSON_NAME] - I am still awaiting for a confirmation in regards to our sh…"
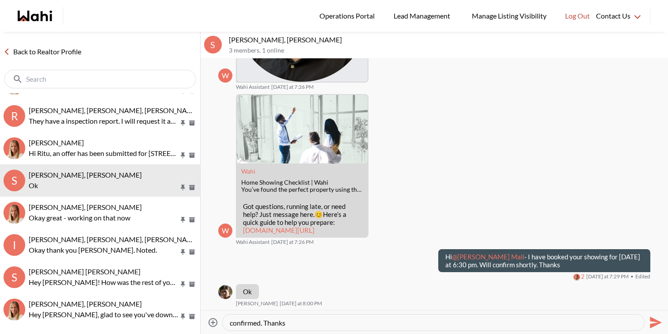
click at [660, 325] on icon "Send" at bounding box center [655, 323] width 14 height 14
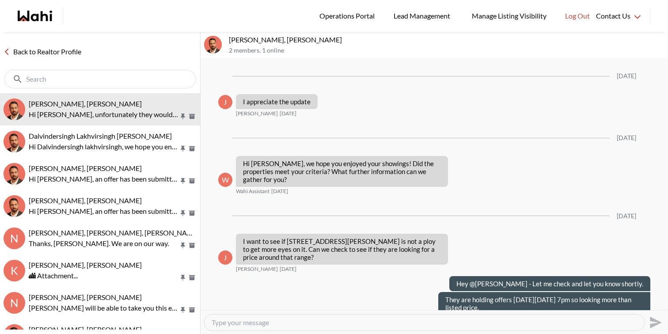
scroll to position [912, 0]
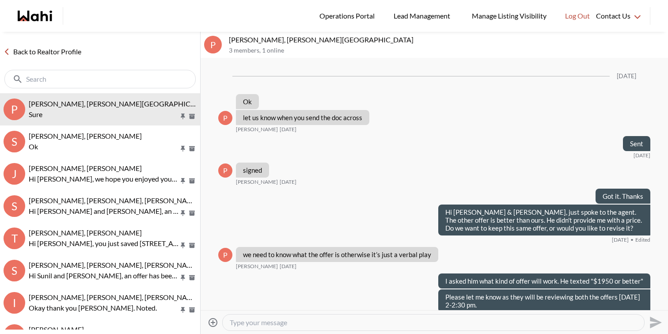
scroll to position [1293, 0]
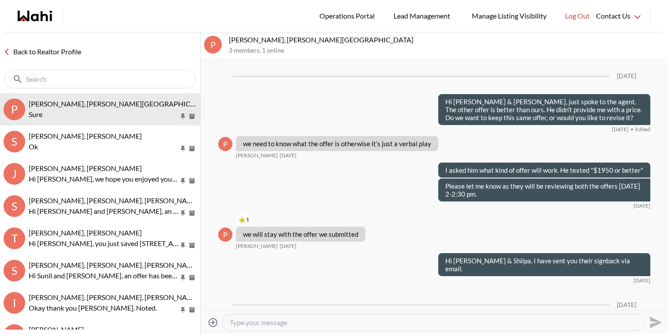
scroll to position [1126, 0]
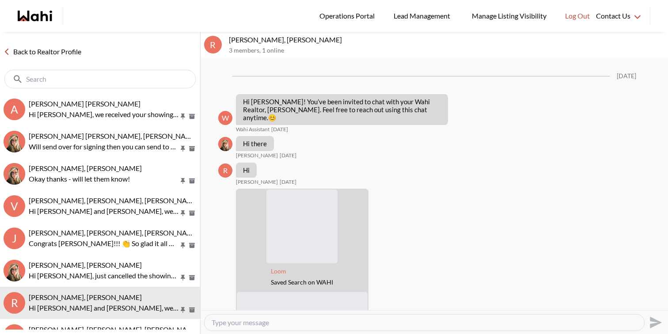
scroll to position [959, 0]
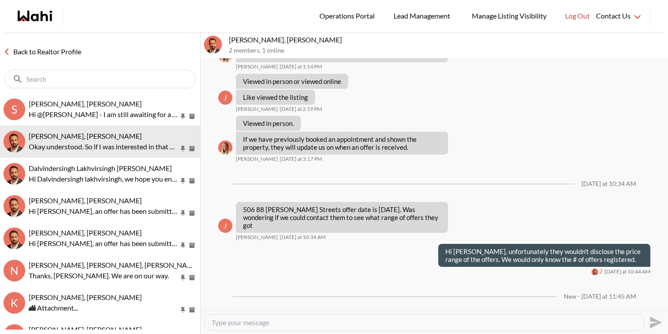
scroll to position [983, 0]
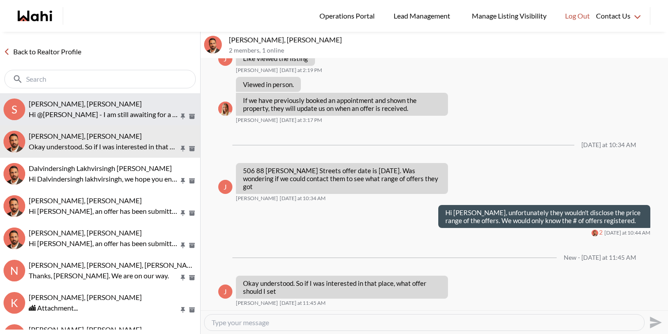
click at [93, 111] on p "Hi @[PERSON_NAME] - I am still awaiting for a confirmation in regards to our sh…" at bounding box center [104, 114] width 150 height 11
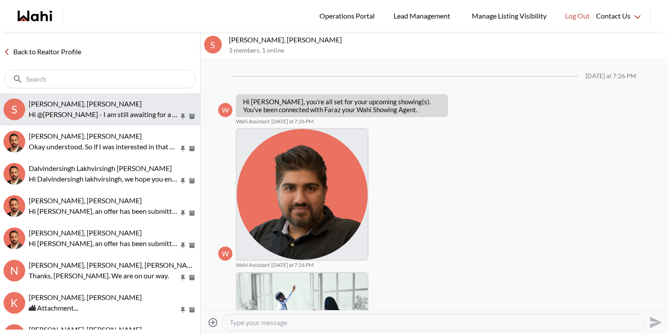
scroll to position [264, 0]
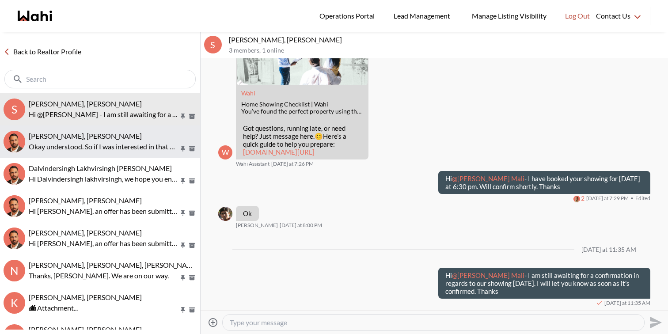
click at [114, 141] on div "Josh Hortaleza, Behnam Okay understood. So if I was interested in that place, w…" at bounding box center [113, 142] width 168 height 20
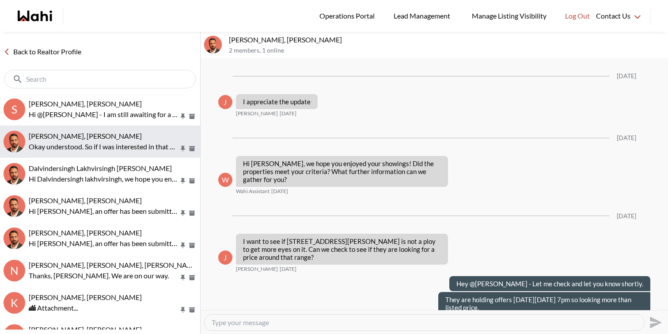
scroll to position [947, 0]
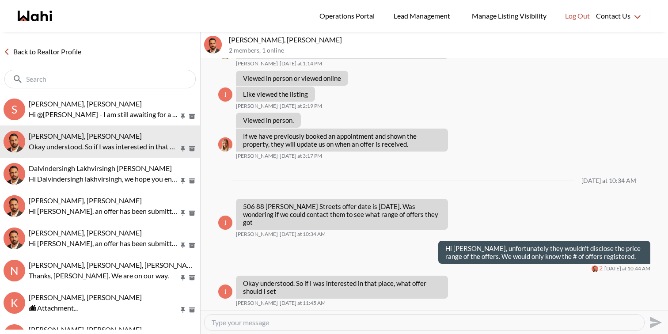
click at [300, 323] on textarea "Type your message" at bounding box center [425, 322] width 426 height 9
drag, startPoint x: 309, startPoint y: 213, endPoint x: 244, endPoint y: 214, distance: 65.0
click at [243, 214] on p "506 88 Charles Streets offer date is today. Was wondering if we could contact t…" at bounding box center [342, 214] width 198 height 24
copy p "506 88 Charles Streets"
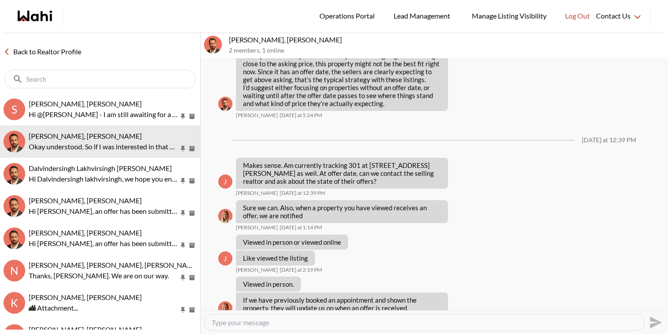
scroll to position [947, 0]
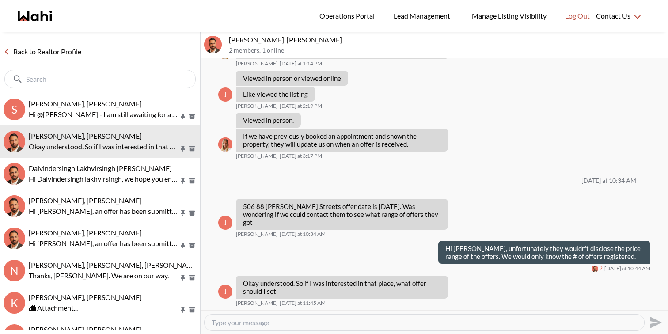
click at [272, 319] on textarea "Type your message" at bounding box center [425, 322] width 426 height 9
type textarea "T"
paste textarea "https://wahi.com/ca/en/real-estate/on/gta/toronto/old-toronto/church-yonge-corr…"
type textarea "We can set the price once we know the # of offers registered. The unit comes wi…"
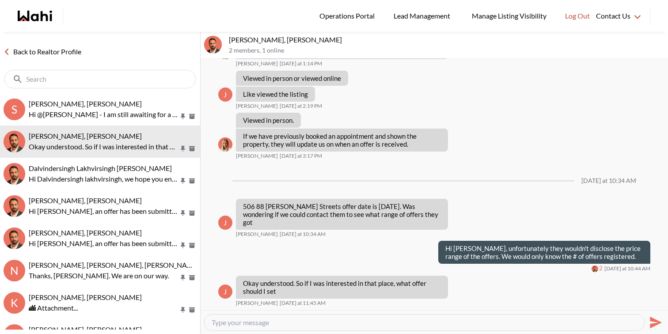
scroll to position [0, 0]
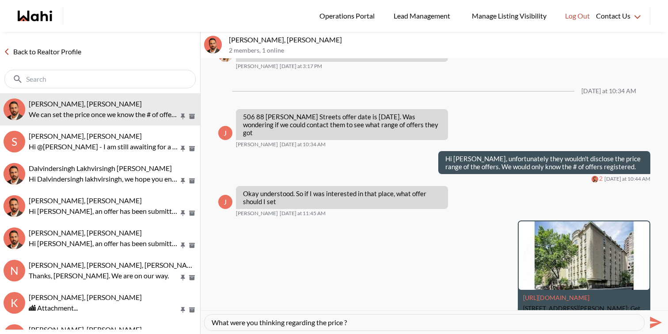
click at [257, 321] on textarea "What were you thinking regarding the price ?" at bounding box center [425, 322] width 426 height 9
click at [286, 321] on textarea "What were your thinking regarding the price ?" at bounding box center [425, 322] width 426 height 9
drag, startPoint x: 288, startPoint y: 323, endPoint x: 267, endPoint y: 320, distance: 20.5
click at [267, 320] on textarea "What were your thinking regarding the price ?" at bounding box center [425, 322] width 426 height 9
click at [514, 326] on textarea "What were your thoughts regarding the price ?" at bounding box center [425, 322] width 426 height 9
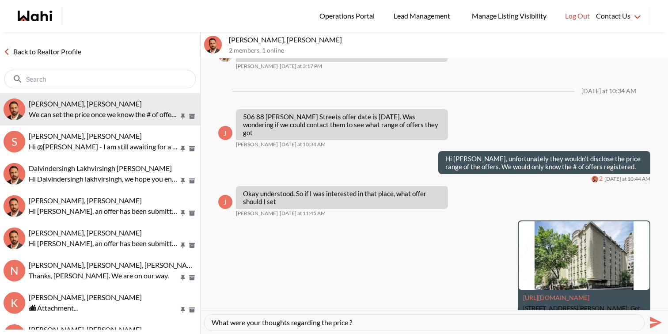
type textarea "What were your thoughts regarding the price ?"
click at [651, 324] on icon "Send" at bounding box center [656, 323] width 12 height 12
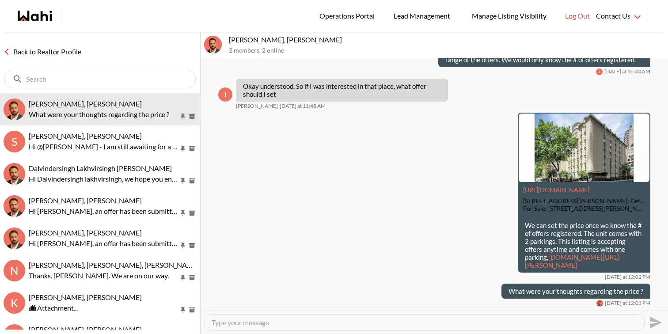
scroll to position [1168, 0]
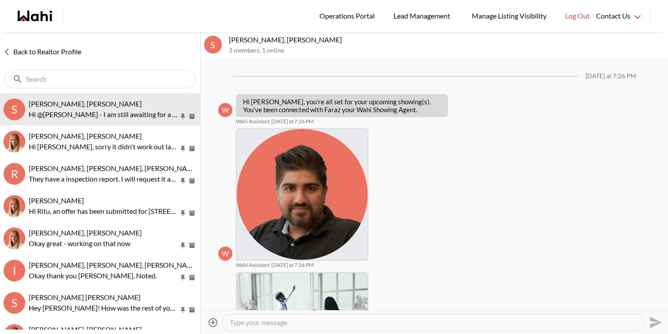
scroll to position [264, 0]
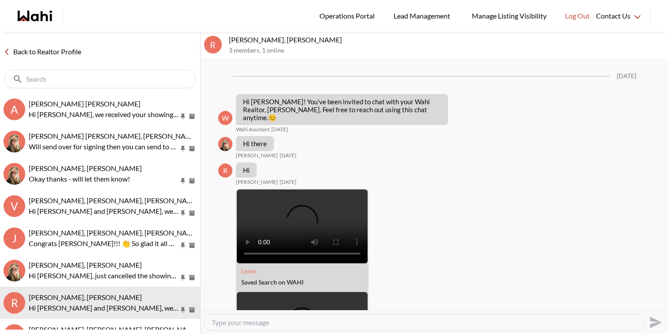
scroll to position [959, 0]
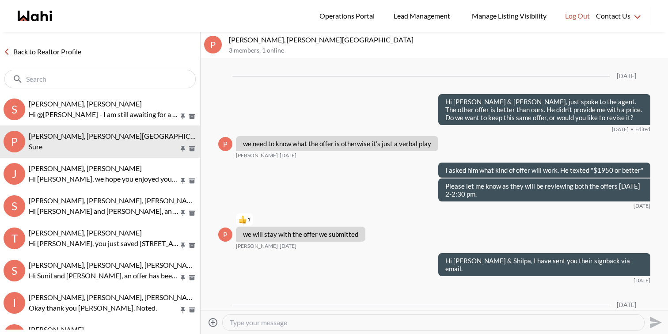
scroll to position [1126, 0]
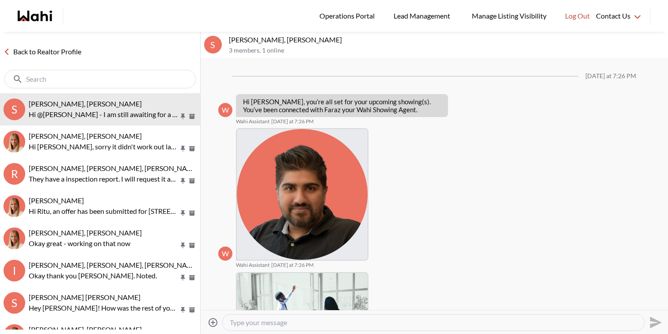
scroll to position [264, 0]
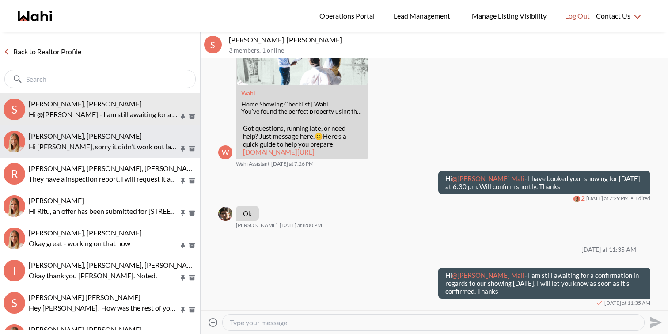
click at [103, 148] on p "Hi Cheryl, sorry it didn't work out last night. The property sold firm last nig…" at bounding box center [104, 146] width 150 height 11
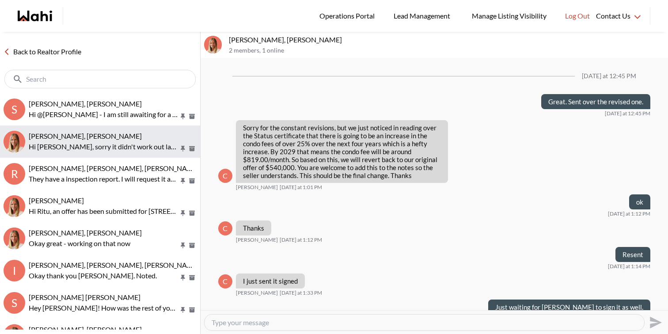
scroll to position [521, 0]
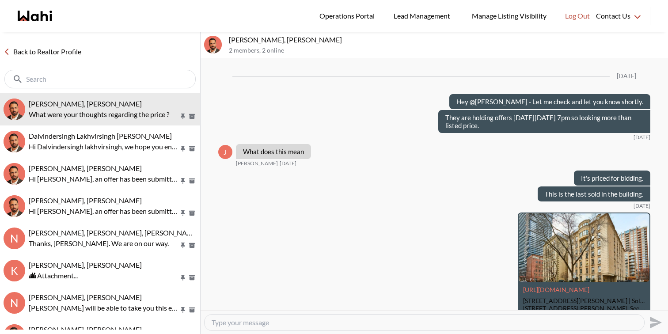
scroll to position [994, 0]
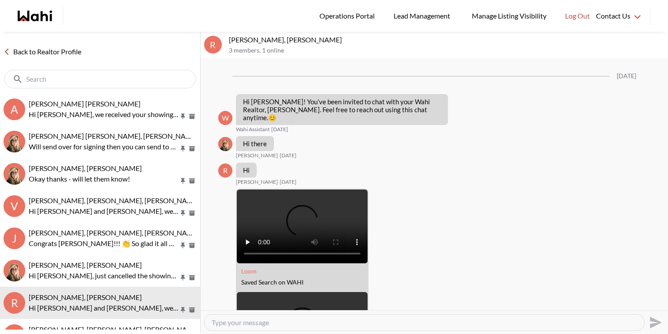
scroll to position [959, 0]
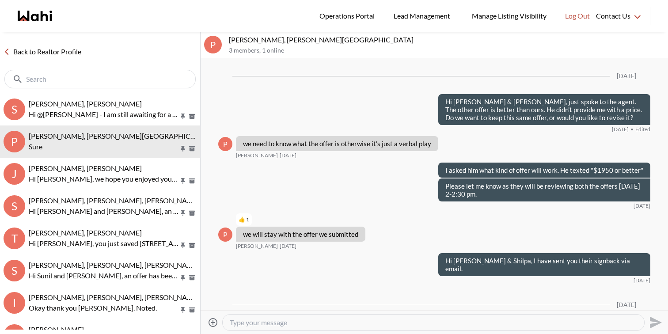
scroll to position [1126, 0]
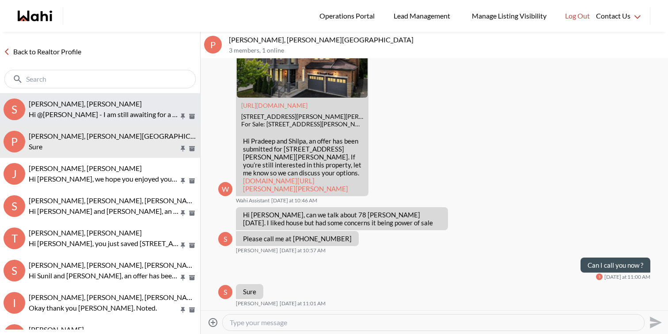
click at [126, 103] on span "[PERSON_NAME], [PERSON_NAME]" at bounding box center [85, 103] width 113 height 8
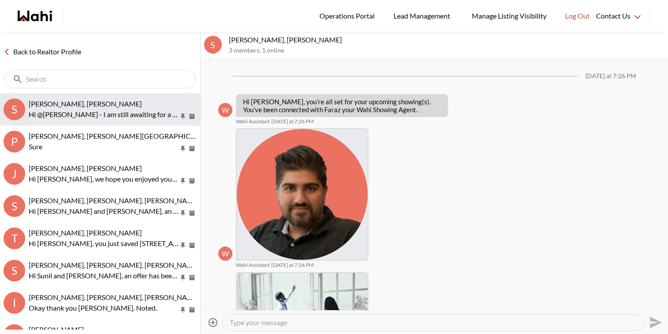
scroll to position [264, 0]
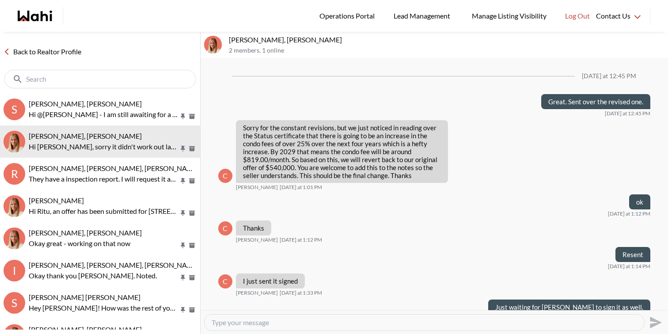
scroll to position [521, 0]
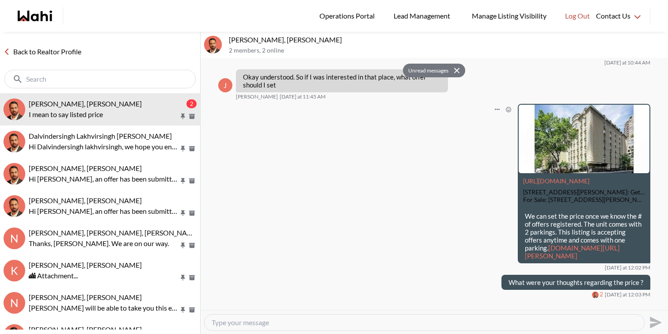
scroll to position [1072, 0]
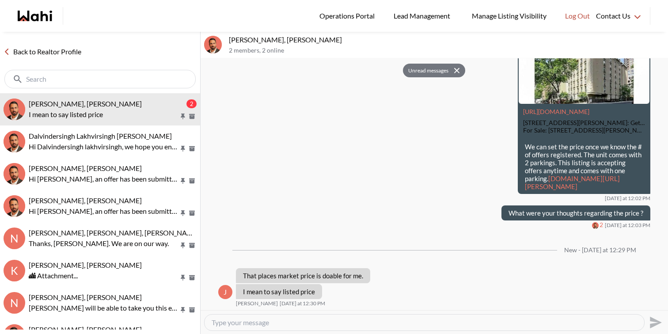
click at [336, 319] on textarea "Type your message" at bounding box center [425, 322] width 426 height 9
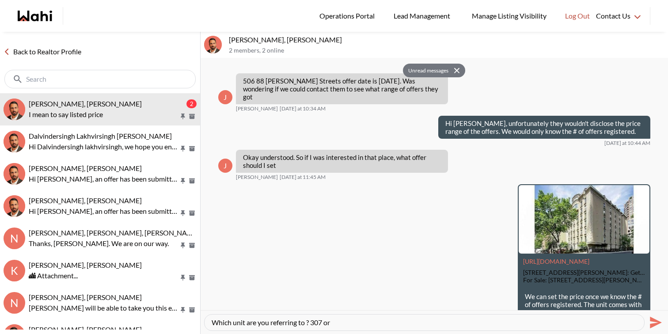
scroll to position [851, 0]
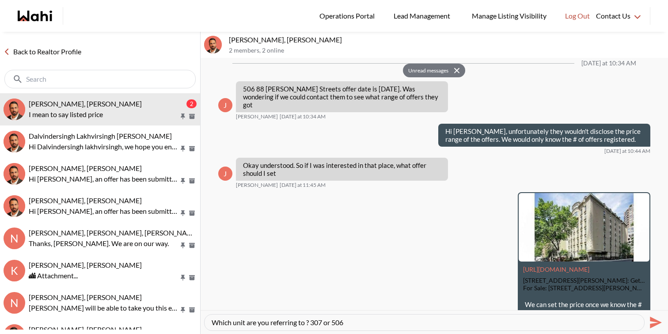
type textarea "Which unit are you referring to ? 307 or 506?"
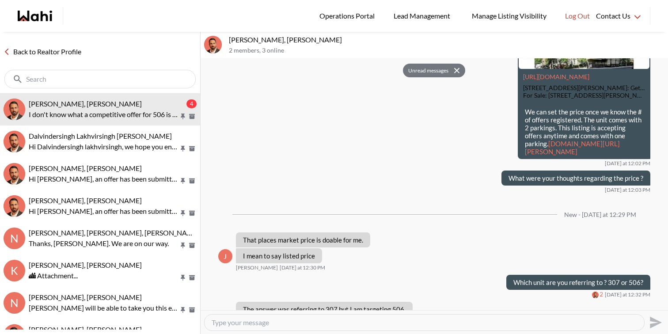
scroll to position [1141, 0]
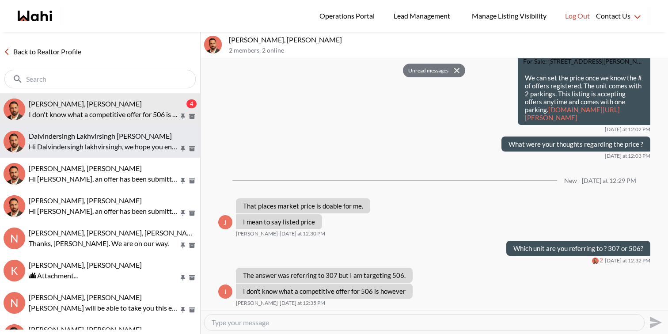
click at [103, 137] on span "Dalvindersingh Lakhvirsingh Jaswal, Behnam" at bounding box center [100, 136] width 143 height 8
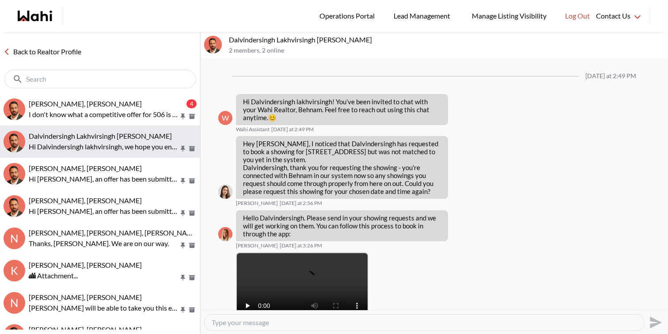
scroll to position [479, 0]
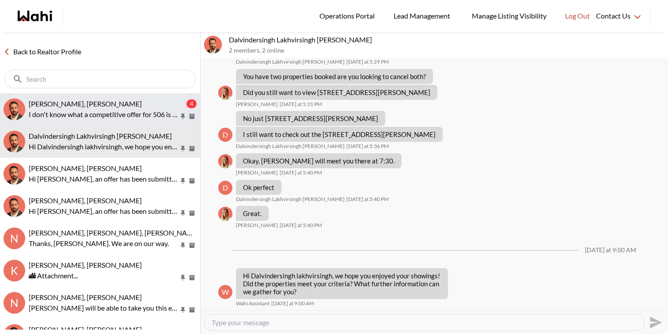
click at [114, 117] on p "I don't know what a competitive offer for 506 is however" at bounding box center [104, 114] width 150 height 11
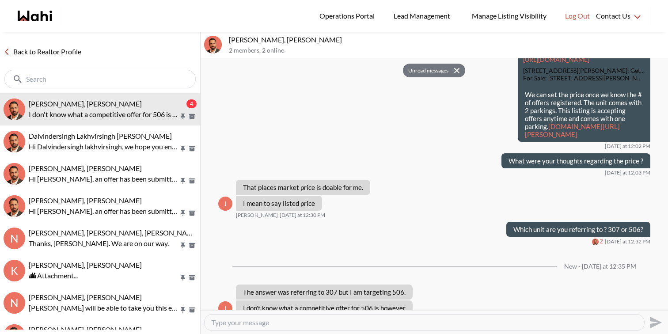
scroll to position [1060, 0]
click at [547, 139] on link "[DOMAIN_NAME][URL][PERSON_NAME]" at bounding box center [572, 131] width 95 height 16
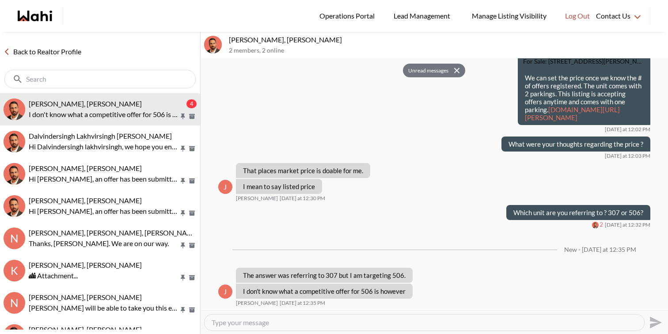
click at [343, 323] on textarea "Type your message" at bounding box center [425, 322] width 426 height 9
type textarea "a"
click at [240, 322] on textarea "I believe $450,000 would be a good start." at bounding box center [425, 322] width 426 height 9
click at [416, 324] on textarea "I believe around $450,000 would be a good start." at bounding box center [425, 322] width 426 height 9
click at [578, 111] on link "[DOMAIN_NAME][URL][PERSON_NAME]" at bounding box center [572, 114] width 95 height 16
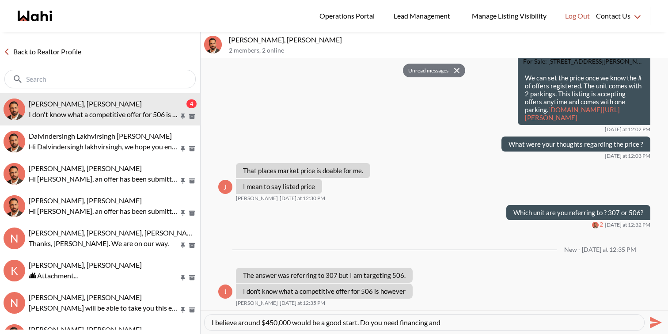
drag, startPoint x: 363, startPoint y: 322, endPoint x: 513, endPoint y: 321, distance: 149.9
click at [513, 321] on textarea "I believe around $450,000 would be a good start. Do you need financing and" at bounding box center [425, 322] width 426 height 9
drag, startPoint x: 291, startPoint y: 322, endPoint x: 286, endPoint y: 322, distance: 4.9
click at [290, 322] on textarea "I believe around $450,000 would be a good start." at bounding box center [425, 322] width 426 height 9
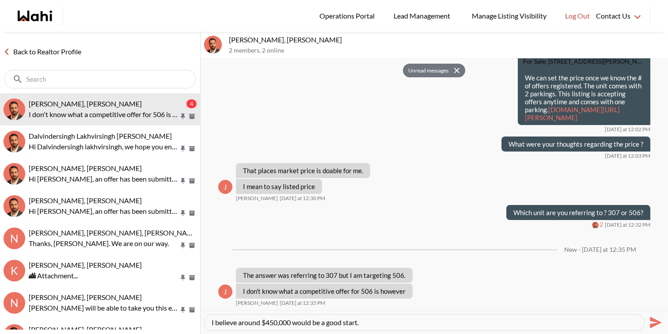
click at [285, 322] on textarea "I believe around $450,000 would be a good start." at bounding box center [425, 322] width 426 height 9
click at [296, 322] on textarea "I believe around $450,000 would be a good start." at bounding box center [425, 322] width 426 height 9
click at [294, 322] on textarea "I believe around $450,000 would be a good start." at bounding box center [425, 322] width 426 height 9
click at [433, 317] on div "I believe around $450K would be a good start." at bounding box center [425, 323] width 440 height 16
click at [432, 322] on textarea "I believe around $450K would be a good start." at bounding box center [425, 322] width 426 height 9
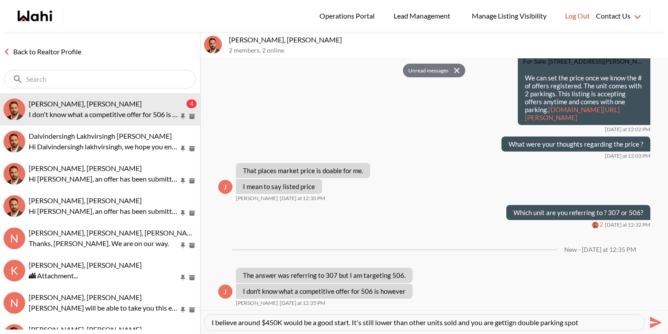
drag, startPoint x: 355, startPoint y: 322, endPoint x: 640, endPoint y: 323, distance: 284.7
click at [640, 324] on div "I believe around $450K would be a good start. It's still lower than other units…" at bounding box center [425, 323] width 440 height 16
click at [267, 323] on textarea "I believe around $450K would be a good." at bounding box center [425, 322] width 426 height 9
type textarea "I believe around $440-450K would be a good."
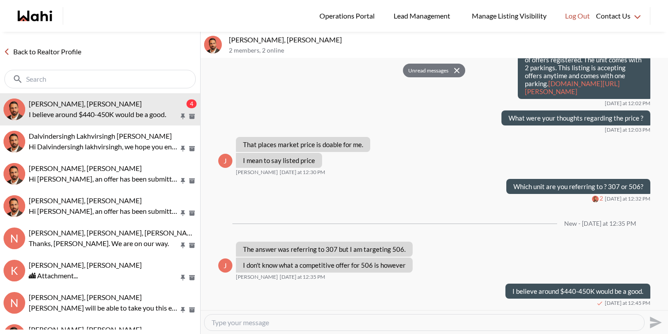
scroll to position [1167, 0]
click at [489, 289] on button "Open Message Actions Menu" at bounding box center [484, 289] width 11 height 11
click at [460, 261] on button "Edit Message" at bounding box center [455, 260] width 71 height 16
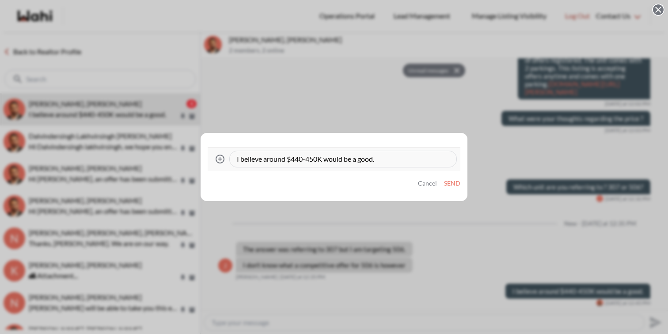
click at [386, 163] on textarea "I believe around $440-450K would be a good." at bounding box center [343, 159] width 213 height 9
type textarea "I believe around $440-450K would be a good start"
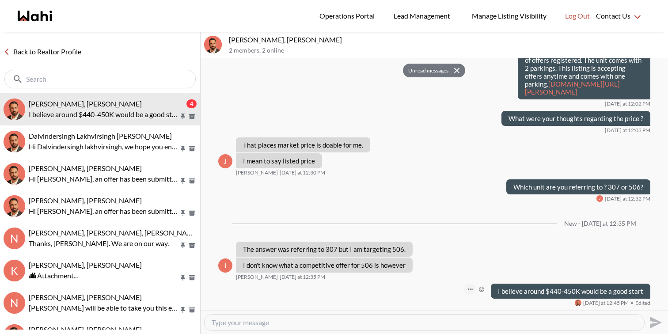
click at [470, 289] on icon "Open Message Actions Menu" at bounding box center [470, 290] width 5 height 2
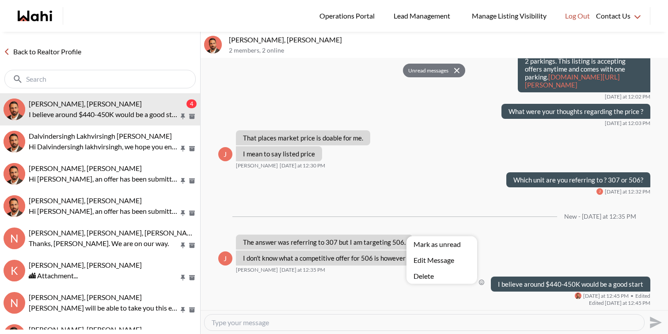
click at [465, 260] on button "Edit Message" at bounding box center [442, 260] width 71 height 16
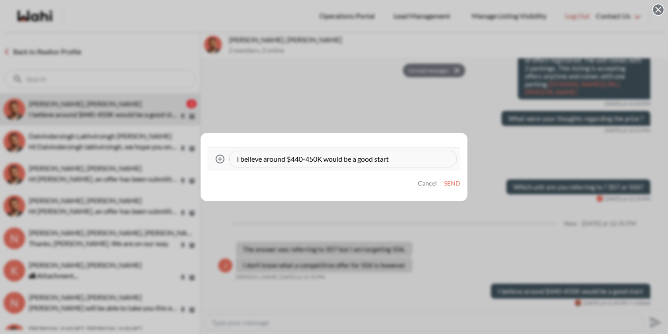
click at [434, 188] on div "Attach files I believe around $440-450K would be a good start Cancel Send" at bounding box center [334, 167] width 267 height 69
click at [434, 177] on form "Attach files I believe around $440-450K would be a good start Cancel Send" at bounding box center [334, 167] width 253 height 40
click at [434, 180] on button "Cancel" at bounding box center [427, 184] width 19 height 8
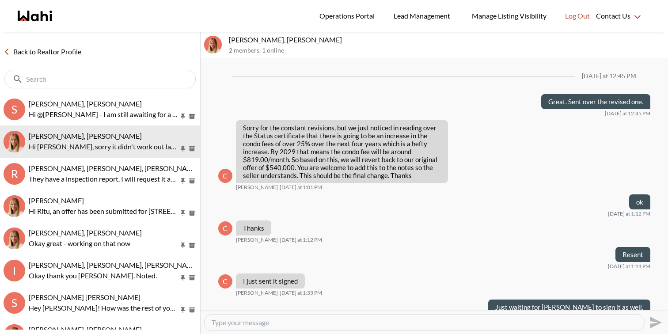
scroll to position [521, 0]
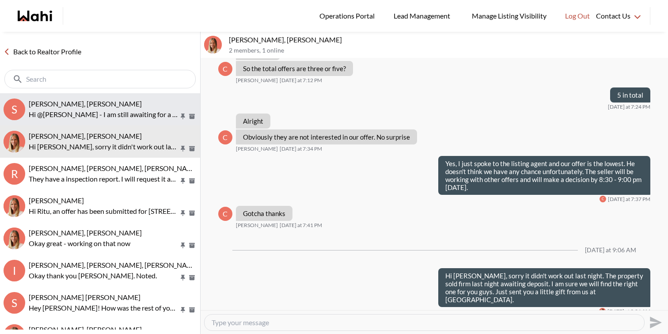
click at [92, 110] on p "Hi @[PERSON_NAME] - I am still awaiting for a confirmation in regards to our sh…" at bounding box center [104, 114] width 150 height 11
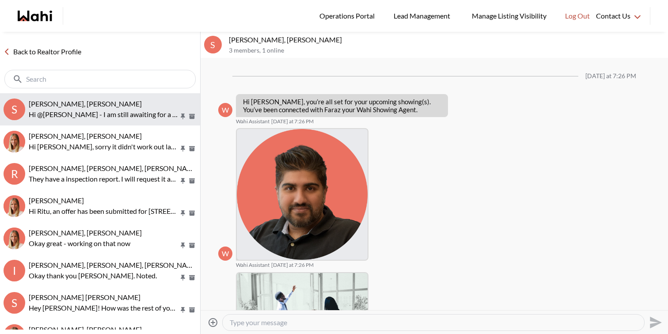
scroll to position [264, 0]
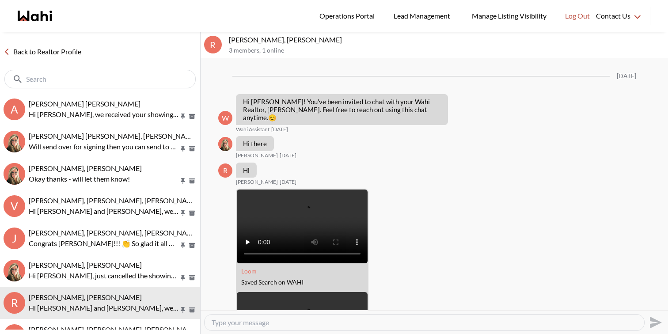
scroll to position [959, 0]
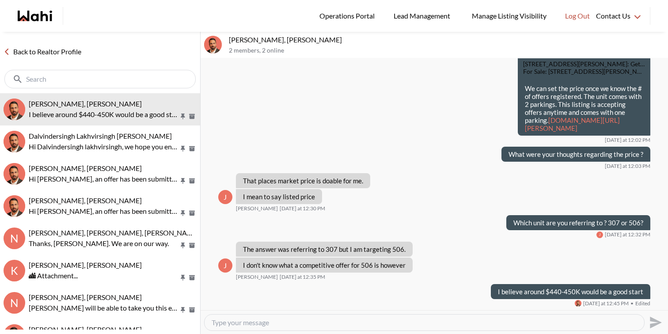
scroll to position [849, 0]
click at [581, 304] on img at bounding box center [578, 303] width 7 height 7
click at [473, 290] on icon "Open Message Actions Menu" at bounding box center [470, 289] width 5 height 1
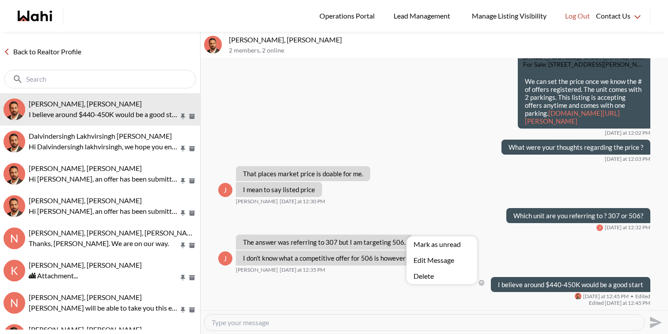
click at [455, 276] on button "Delete" at bounding box center [442, 276] width 71 height 16
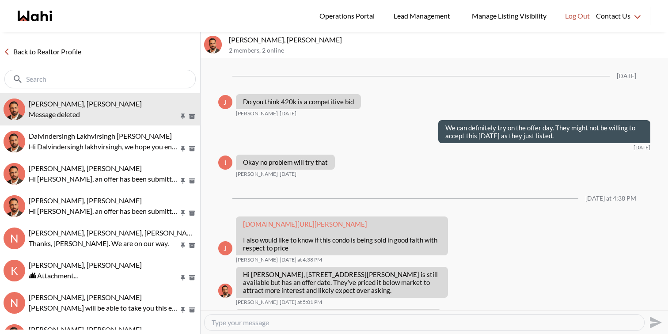
scroll to position [841, 0]
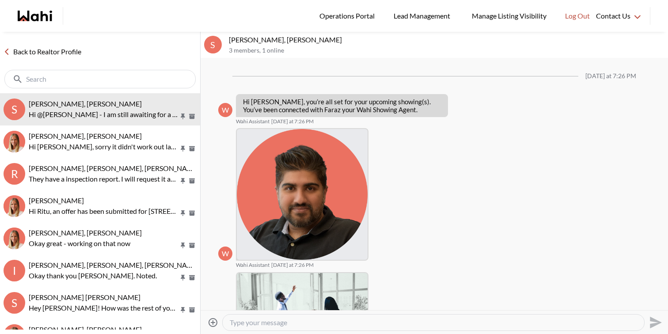
scroll to position [264, 0]
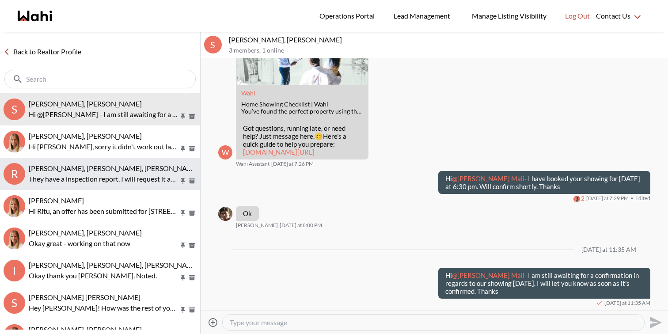
click at [67, 158] on button "R [PERSON_NAME], [PERSON_NAME], [PERSON_NAME] They have a inspection report. I …" at bounding box center [100, 174] width 200 height 32
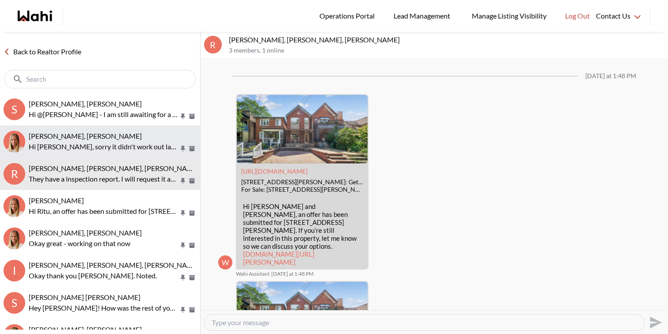
scroll to position [1160, 0]
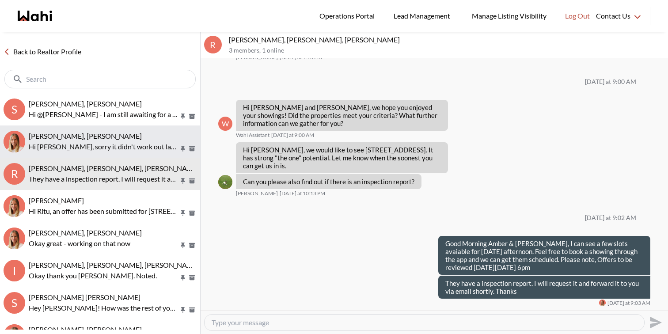
click at [76, 143] on p "Hi [PERSON_NAME], sorry it didn't work out last night. The property sold firm l…" at bounding box center [104, 146] width 150 height 11
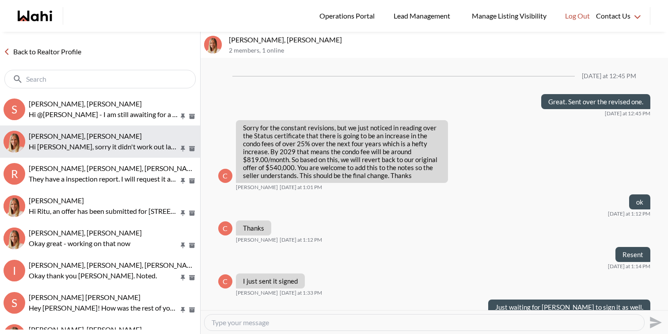
scroll to position [521, 0]
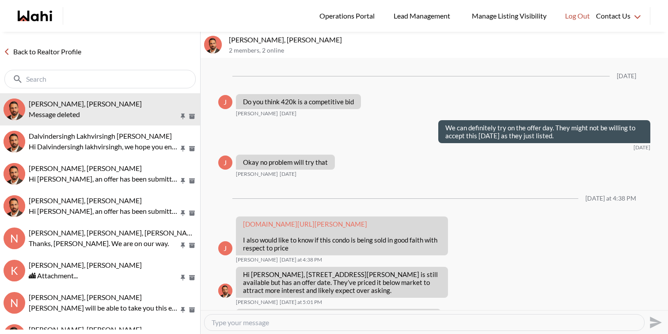
scroll to position [841, 0]
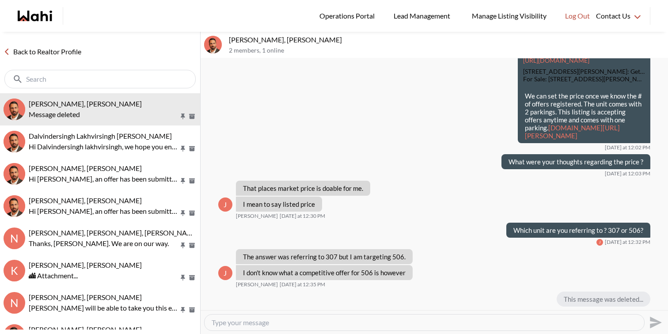
click at [264, 326] on textarea "Type your message" at bounding box center [425, 322] width 426 height 9
click at [265, 324] on textarea "Type your message" at bounding box center [425, 322] width 426 height 9
type textarea "P"
click at [533, 323] on textarea "We can discuss price later in the afternoon based on the # of offer they receiv…" at bounding box center [425, 322] width 426 height 9
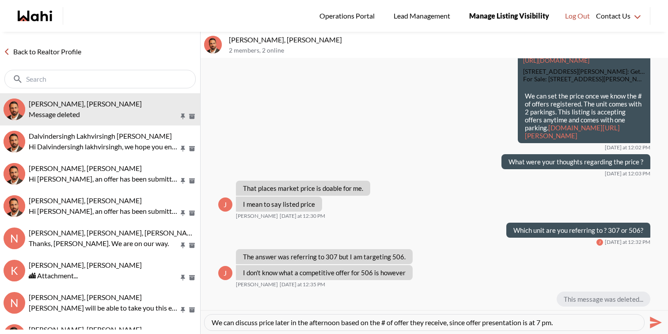
type textarea "We can discuss price later in the afternoon based on the # of offer they receiv…"
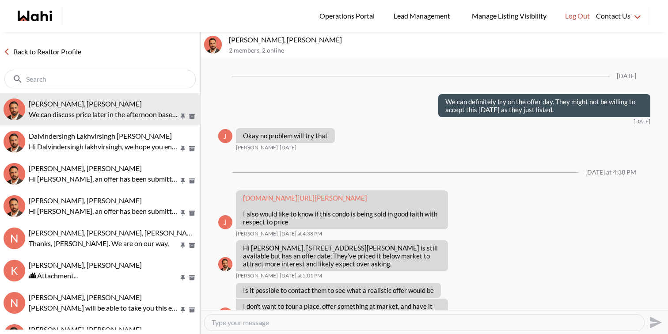
scroll to position [849, 0]
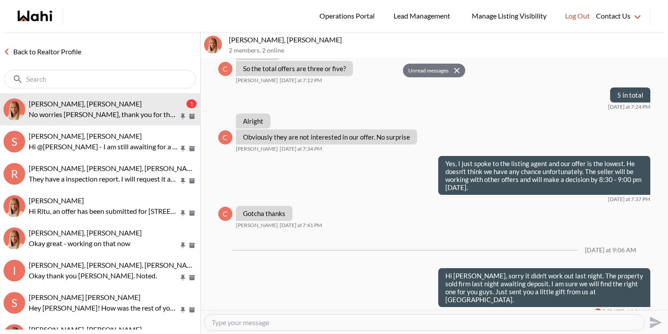
scroll to position [584, 0]
